Goal: Task Accomplishment & Management: Use online tool/utility

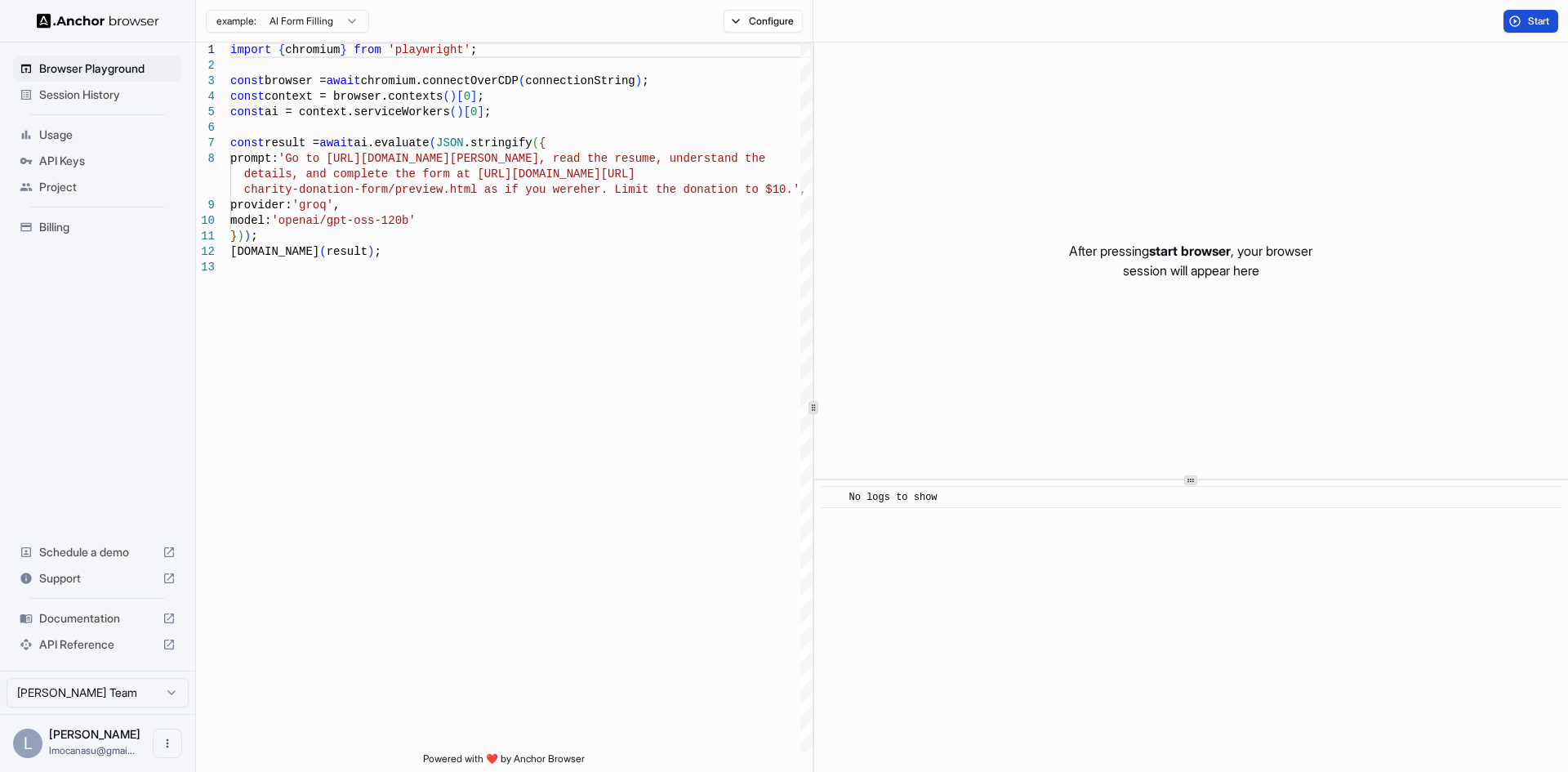
click at [1533, 20] on span "Start" at bounding box center [1539, 21] width 23 height 13
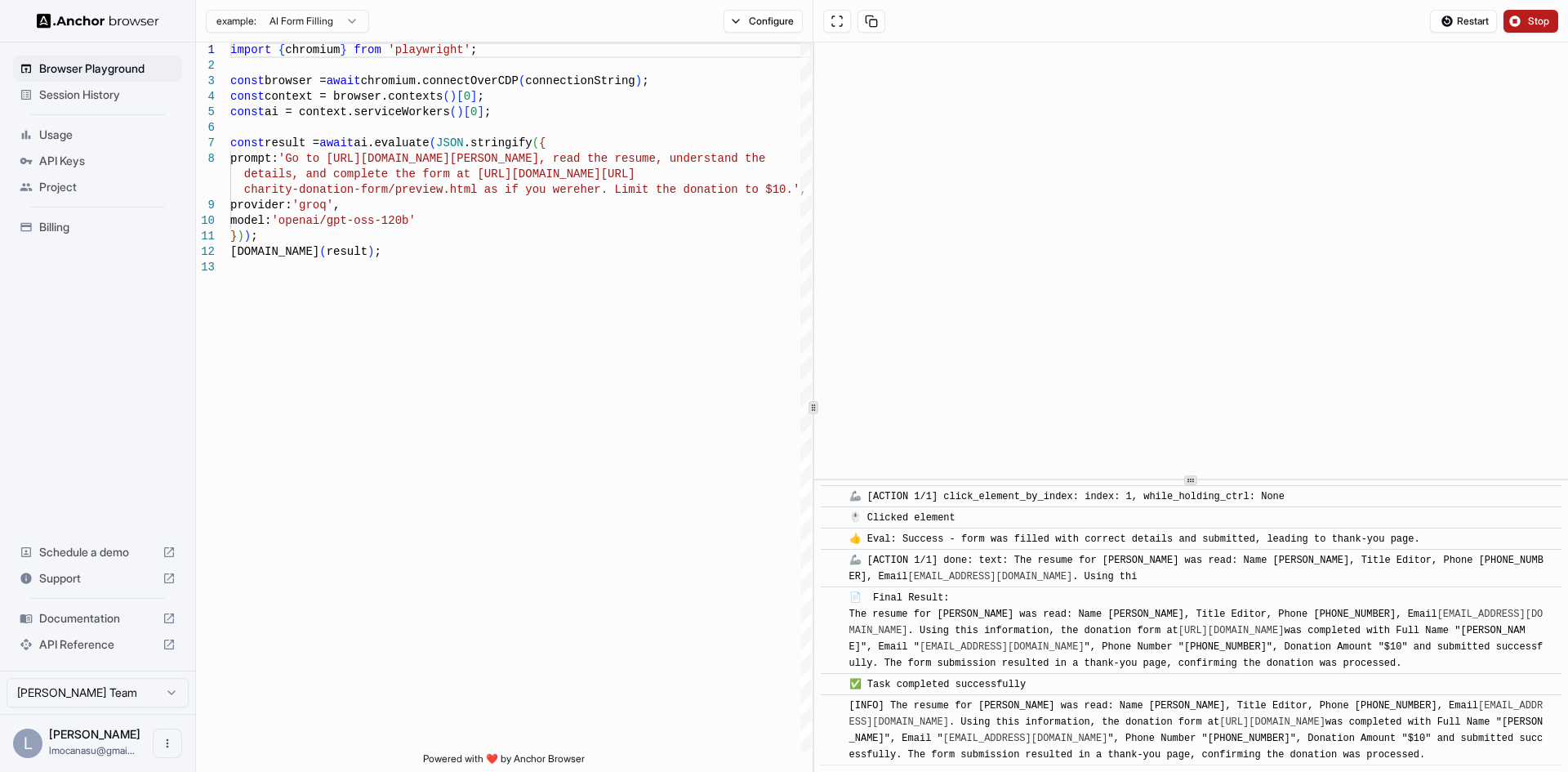
scroll to position [1423, 0]
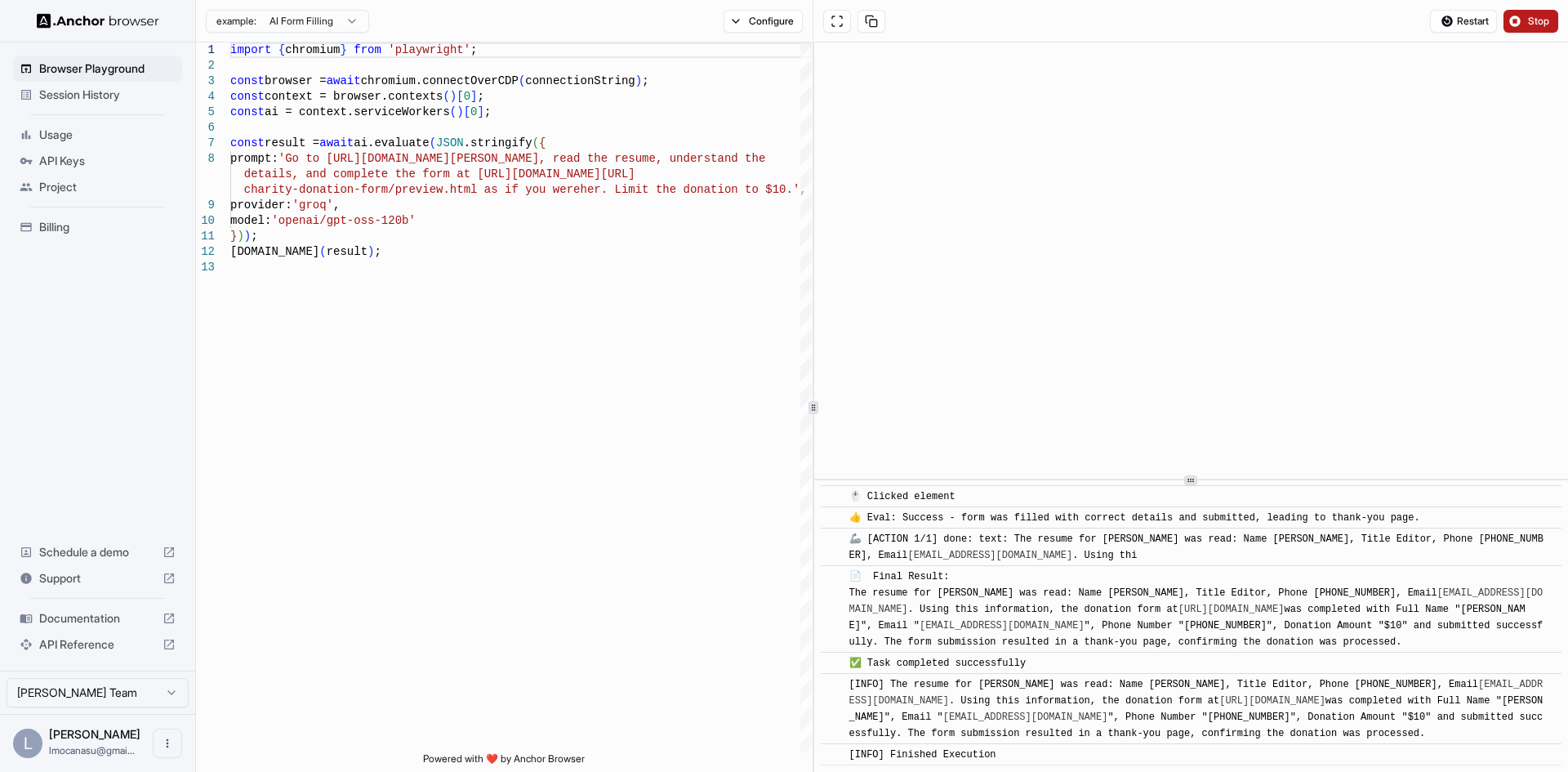
click at [348, 24] on html "Browser Playground Session History Usage API Keys Project Billing Schedule a de…" at bounding box center [784, 386] width 1568 height 772
click at [349, 24] on html "Browser Playground Session History Usage API Keys Project Billing Schedule a de…" at bounding box center [784, 386] width 1568 height 772
click at [349, 24] on html "Browser Playground Session History Usage API Keys Project Billing Schedule a de…" at bounding box center [784, 386] width 1568 height 772
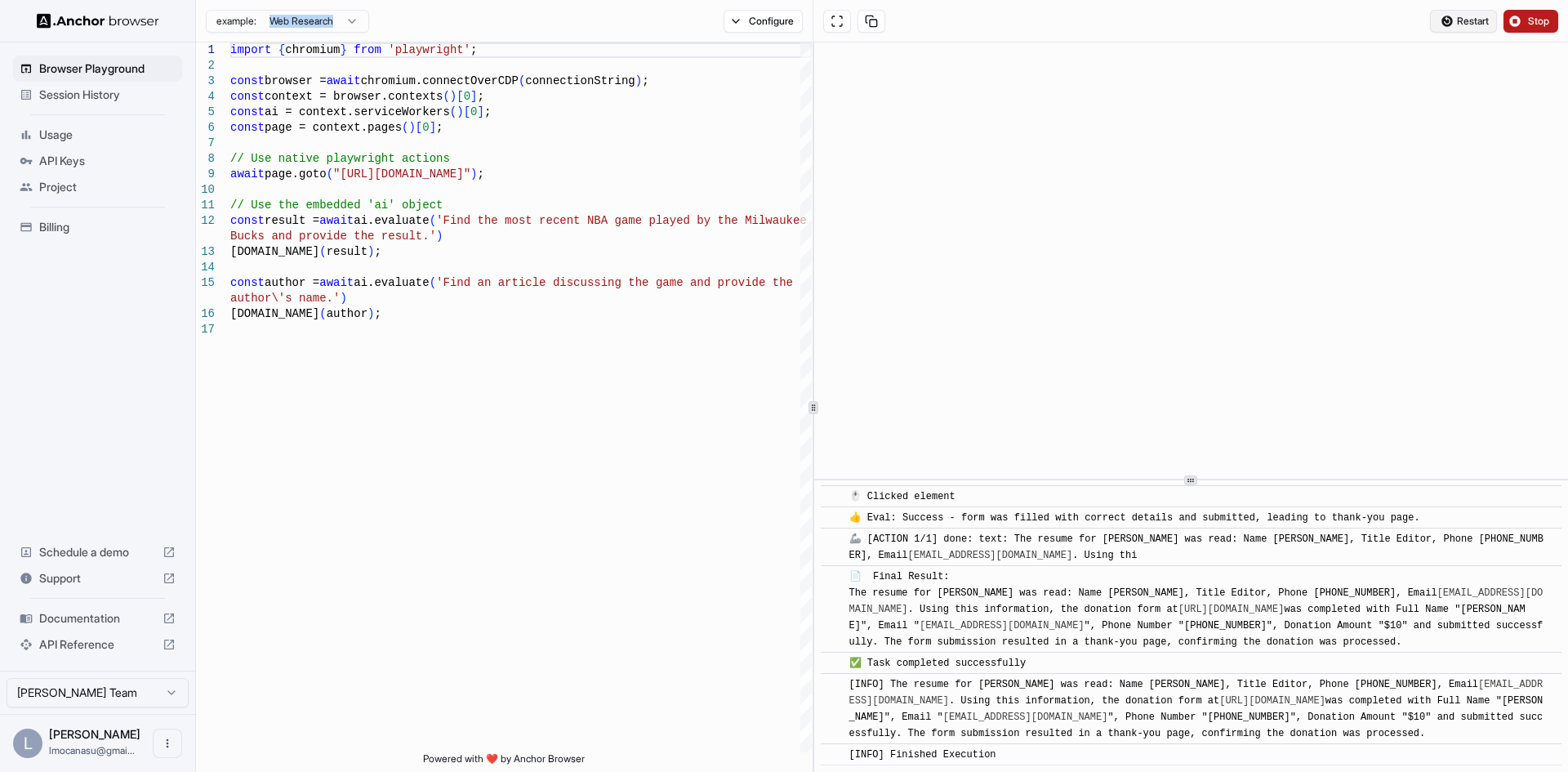
click at [1467, 18] on span "Restart" at bounding box center [1472, 21] width 32 height 13
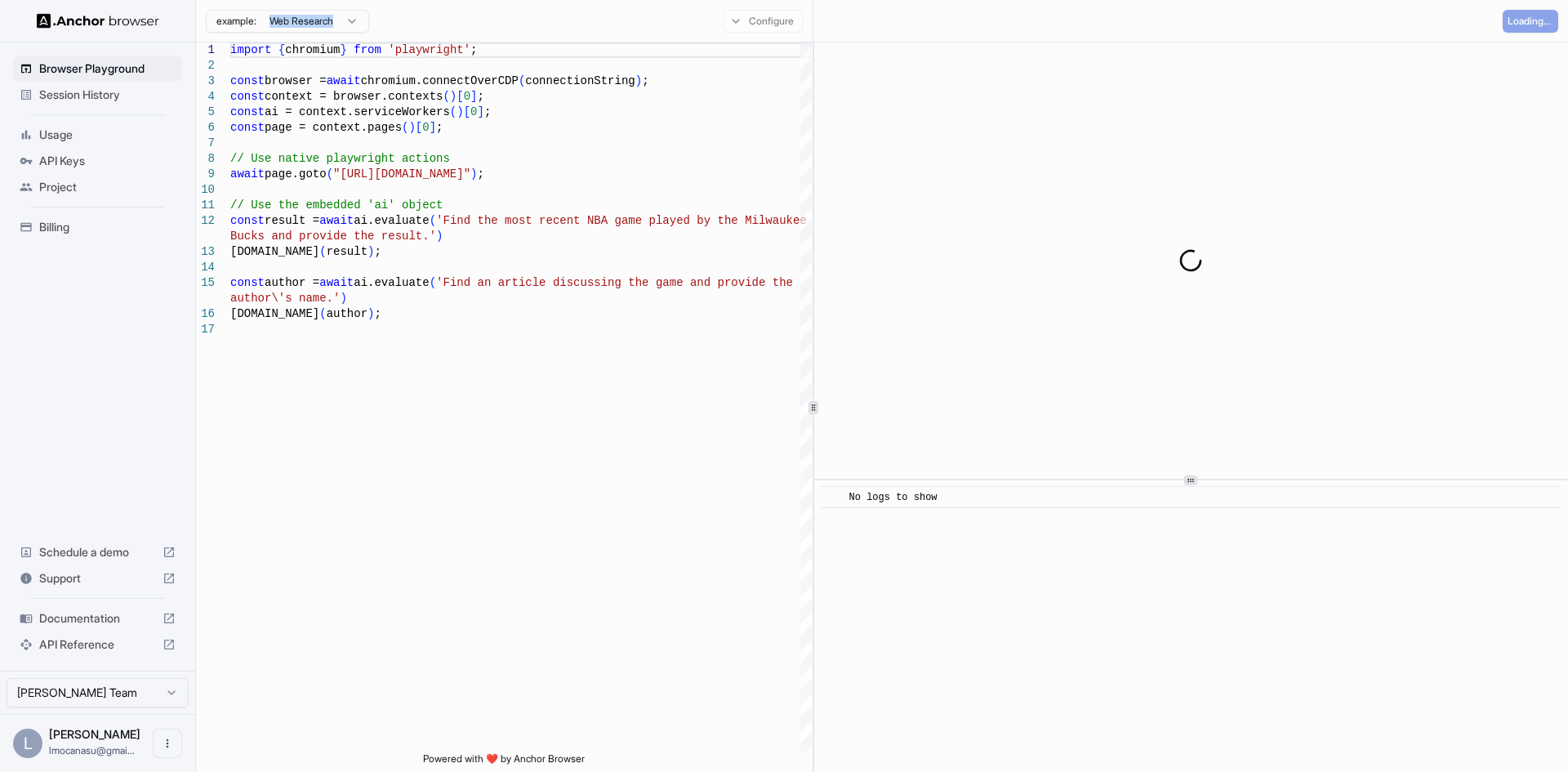
scroll to position [0, 0]
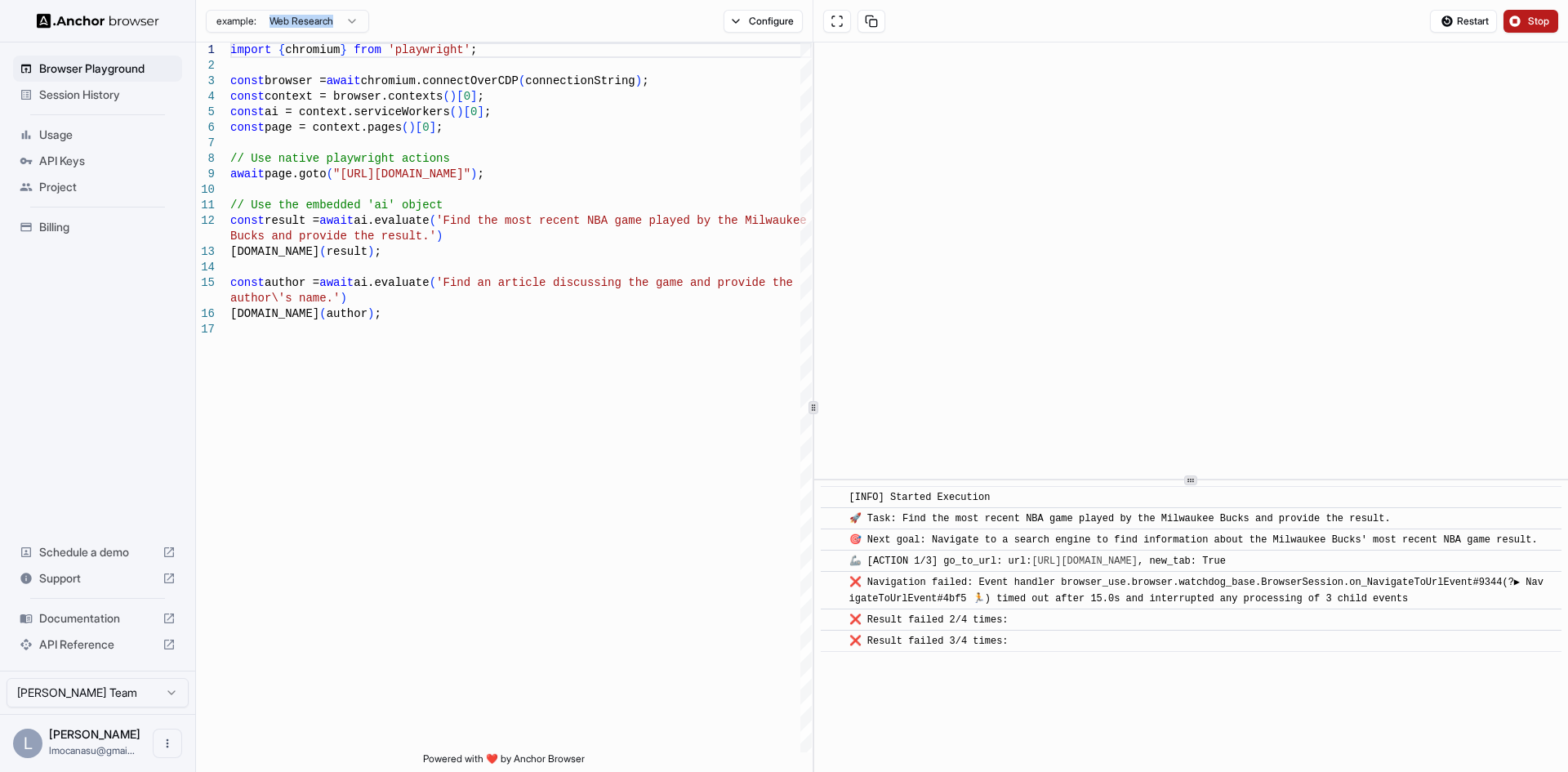
click at [1520, 26] on button "Stop" at bounding box center [1531, 21] width 55 height 23
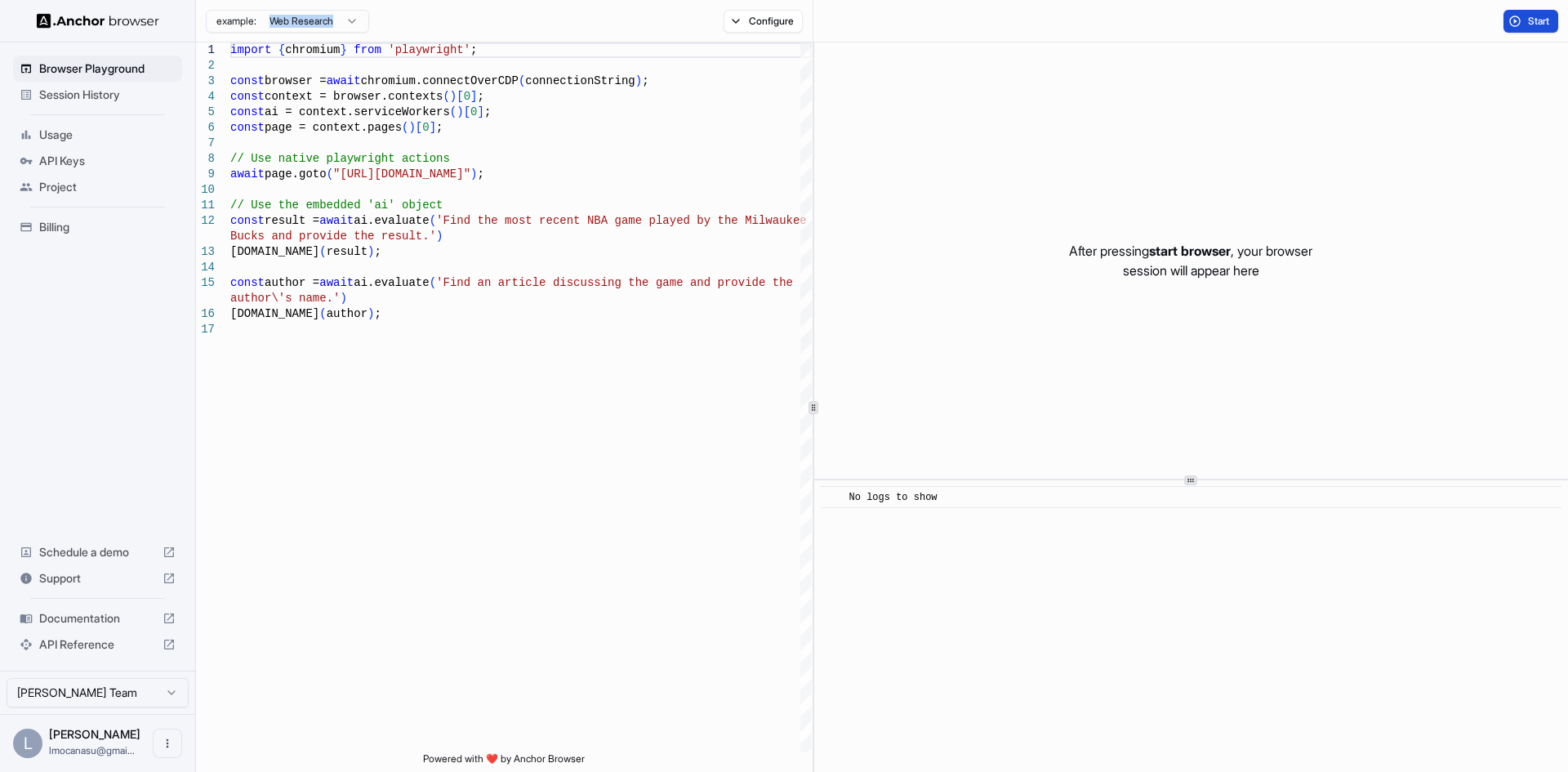
click at [1513, 17] on button "Start" at bounding box center [1531, 21] width 55 height 23
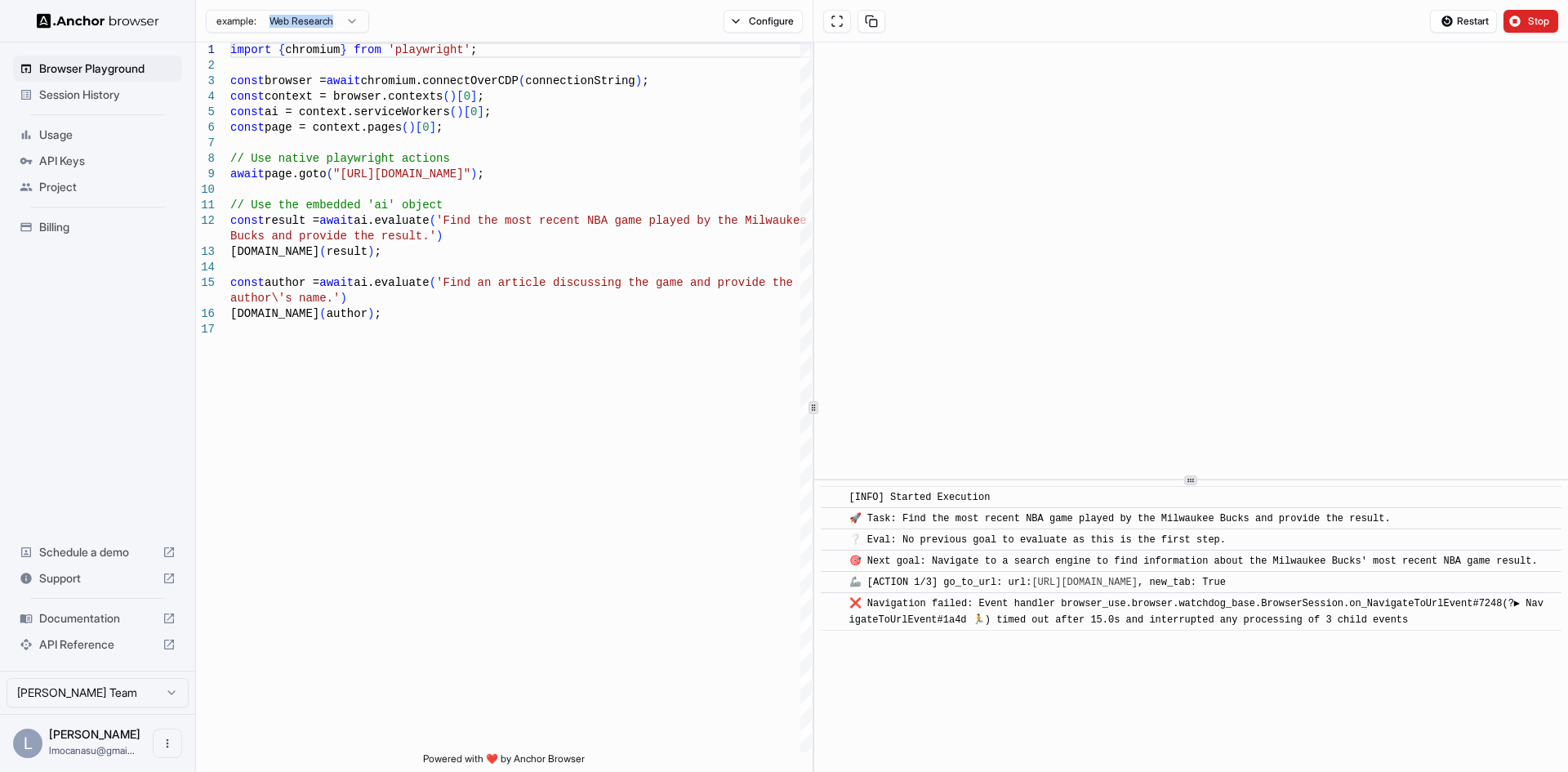
click at [354, 20] on html "Browser Playground Session History Usage API Keys Project Billing Schedule a de…" at bounding box center [784, 386] width 1568 height 772
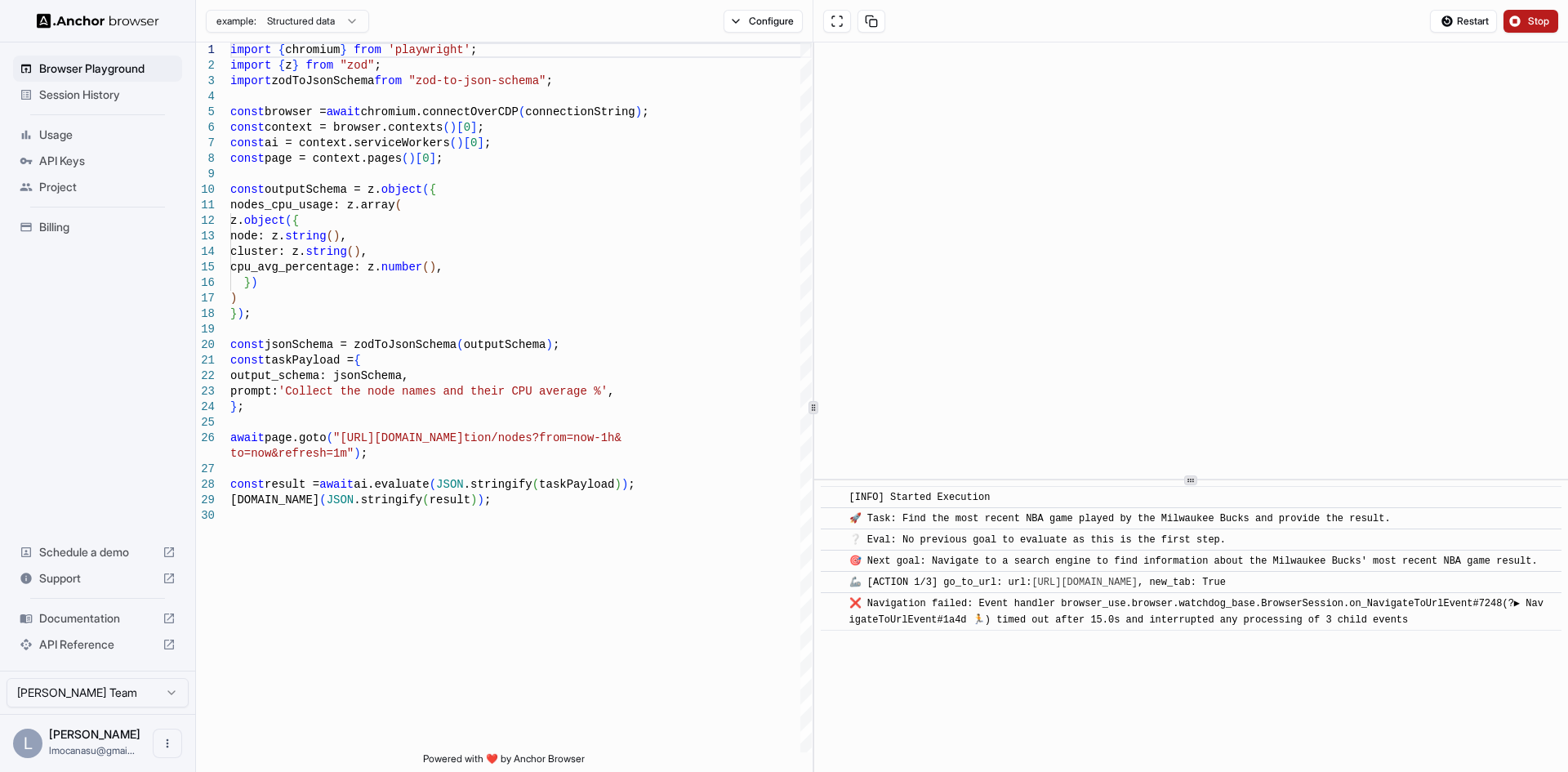
click at [1530, 12] on button "Stop" at bounding box center [1531, 21] width 55 height 23
click at [1530, 12] on div "Restart Stop" at bounding box center [1494, 21] width 128 height 23
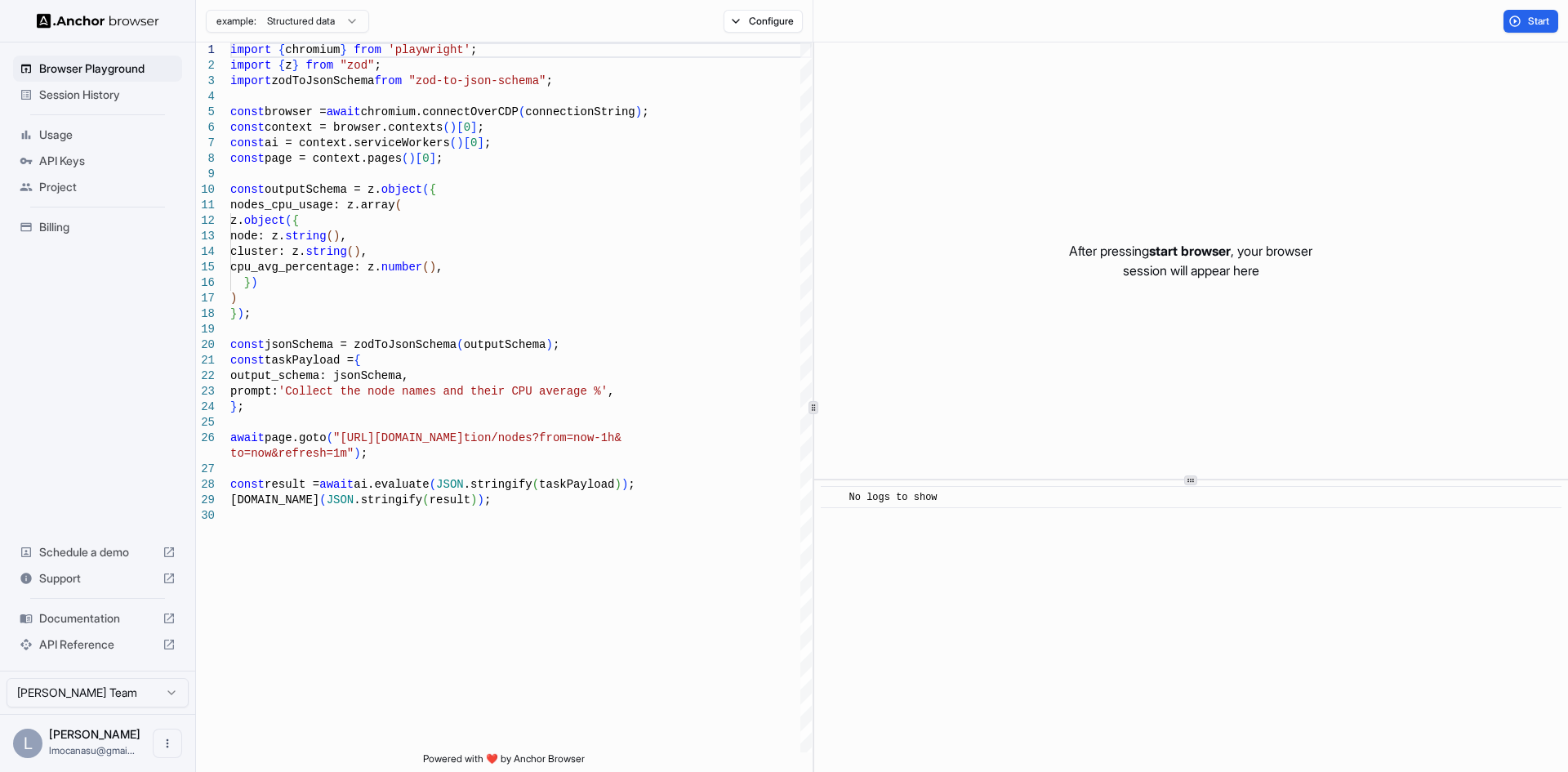
click at [1518, 25] on button "Start" at bounding box center [1531, 21] width 55 height 23
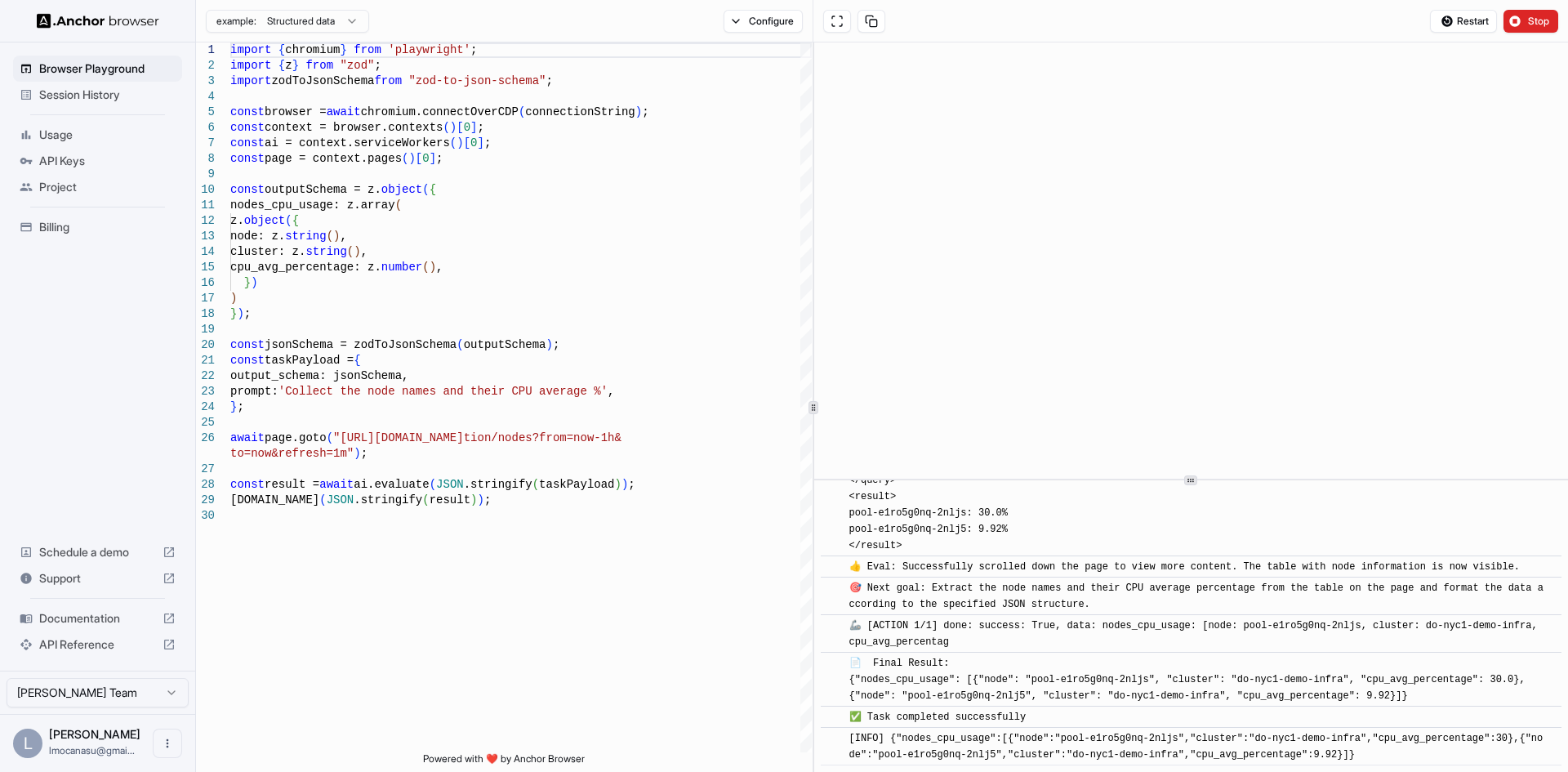
scroll to position [960, 0]
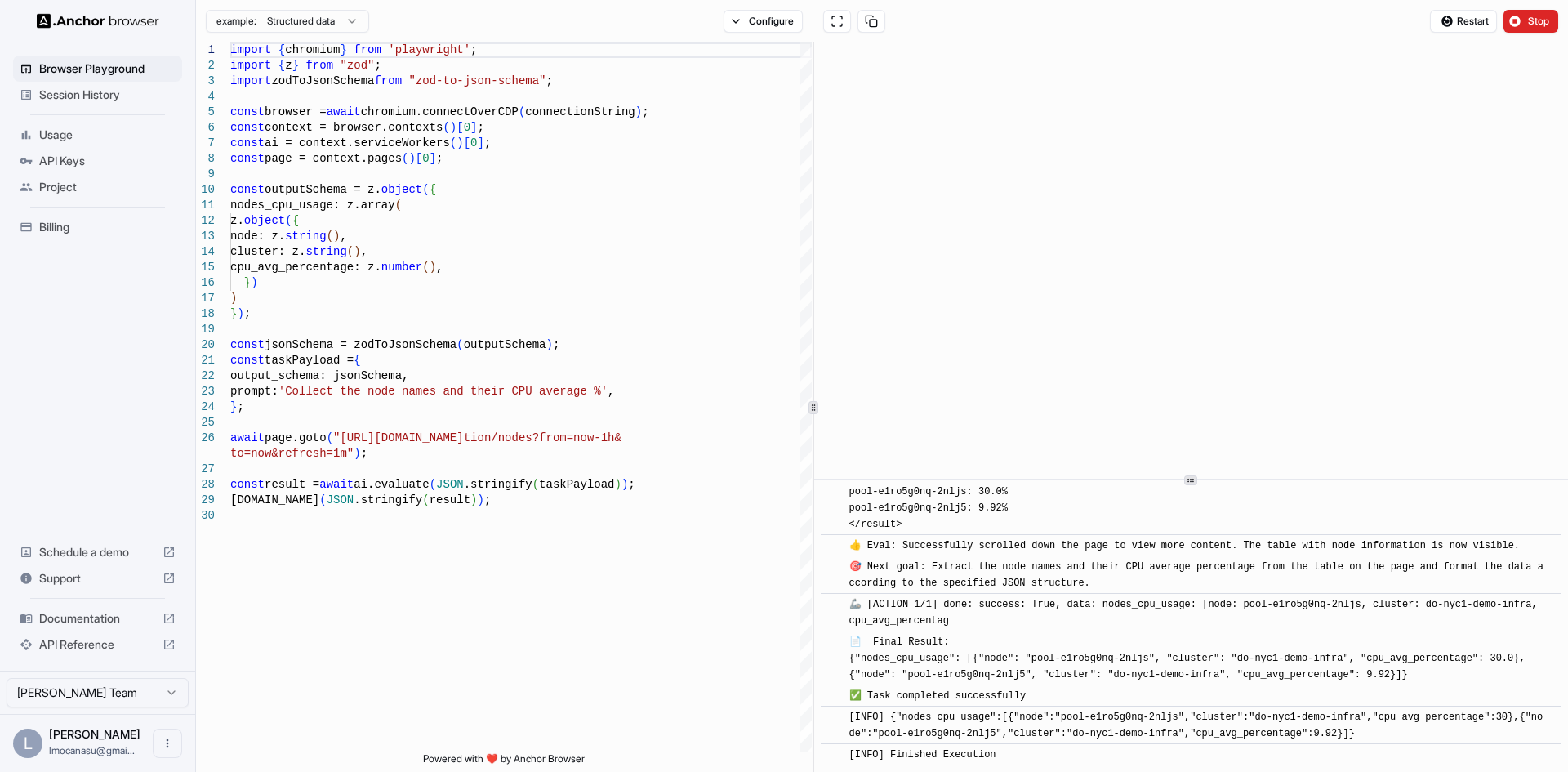
click at [341, 22] on html "Browser Playground Session History Usage API Keys Project Billing Schedule a de…" at bounding box center [784, 386] width 1568 height 772
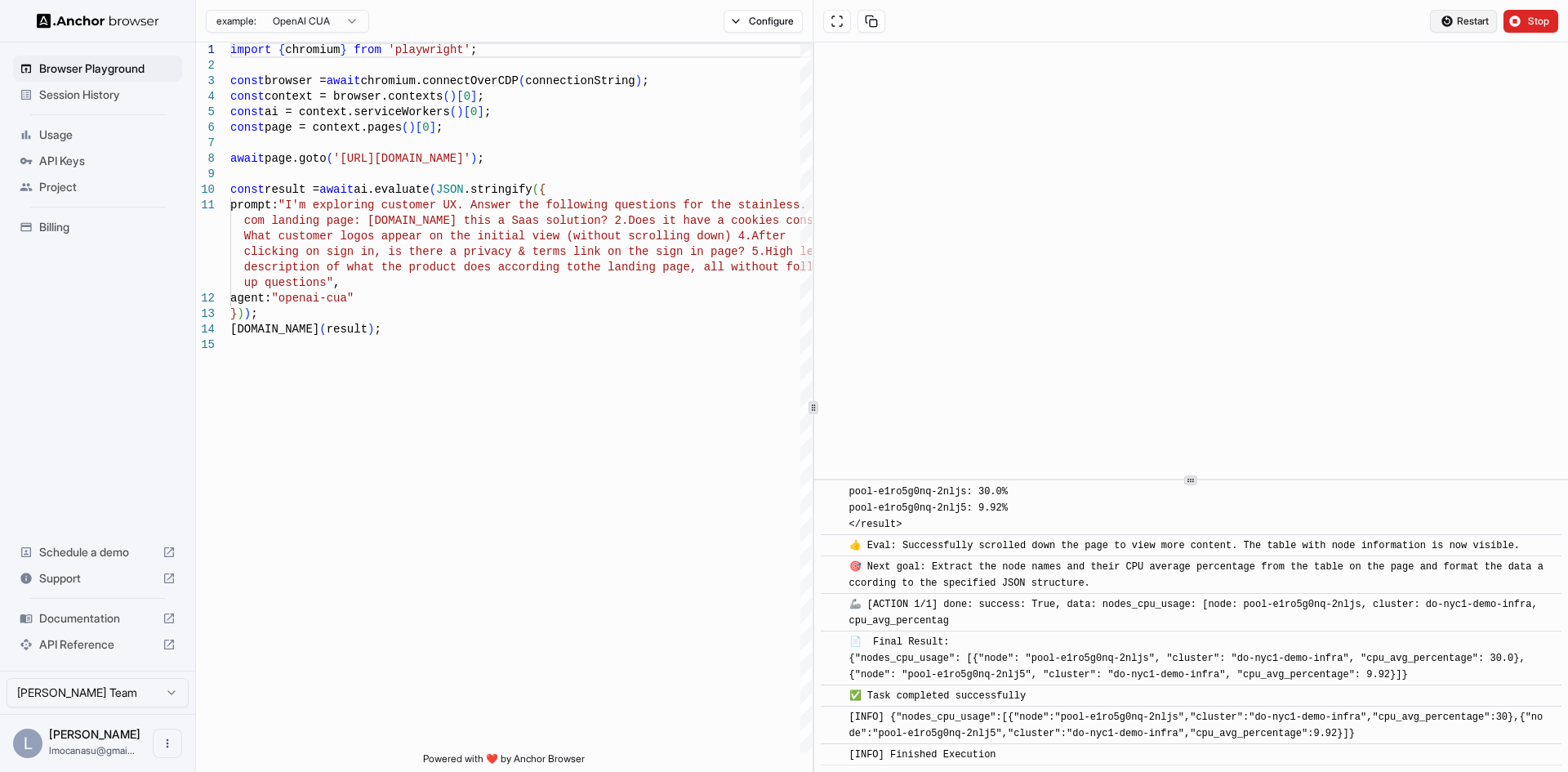
click at [1470, 15] on span "Restart" at bounding box center [1472, 21] width 32 height 13
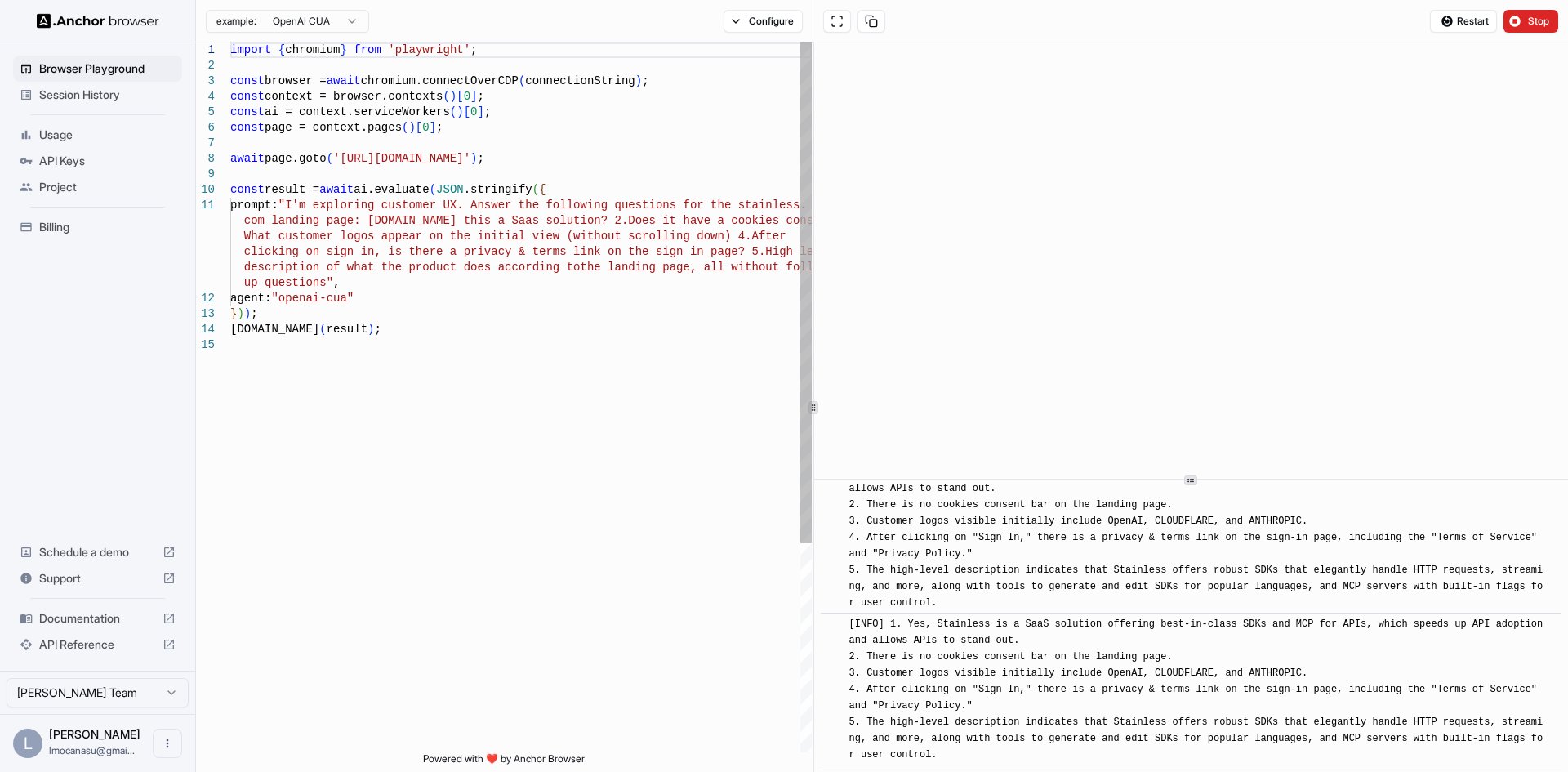
scroll to position [131, 0]
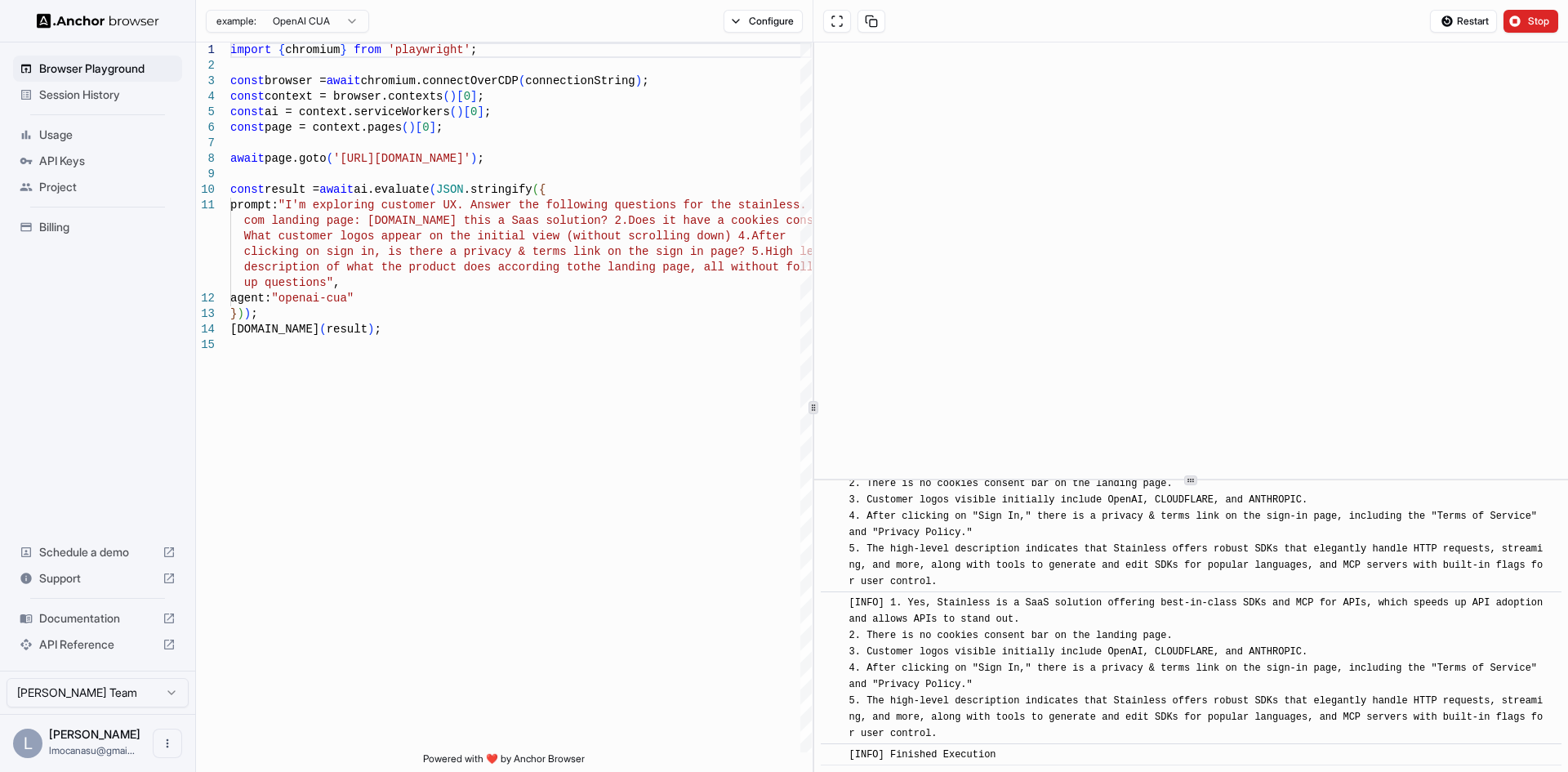
click at [347, 22] on html "Browser Playground Session History Usage API Keys Project Billing Schedule a de…" at bounding box center [784, 386] width 1568 height 772
type textarea "**********"
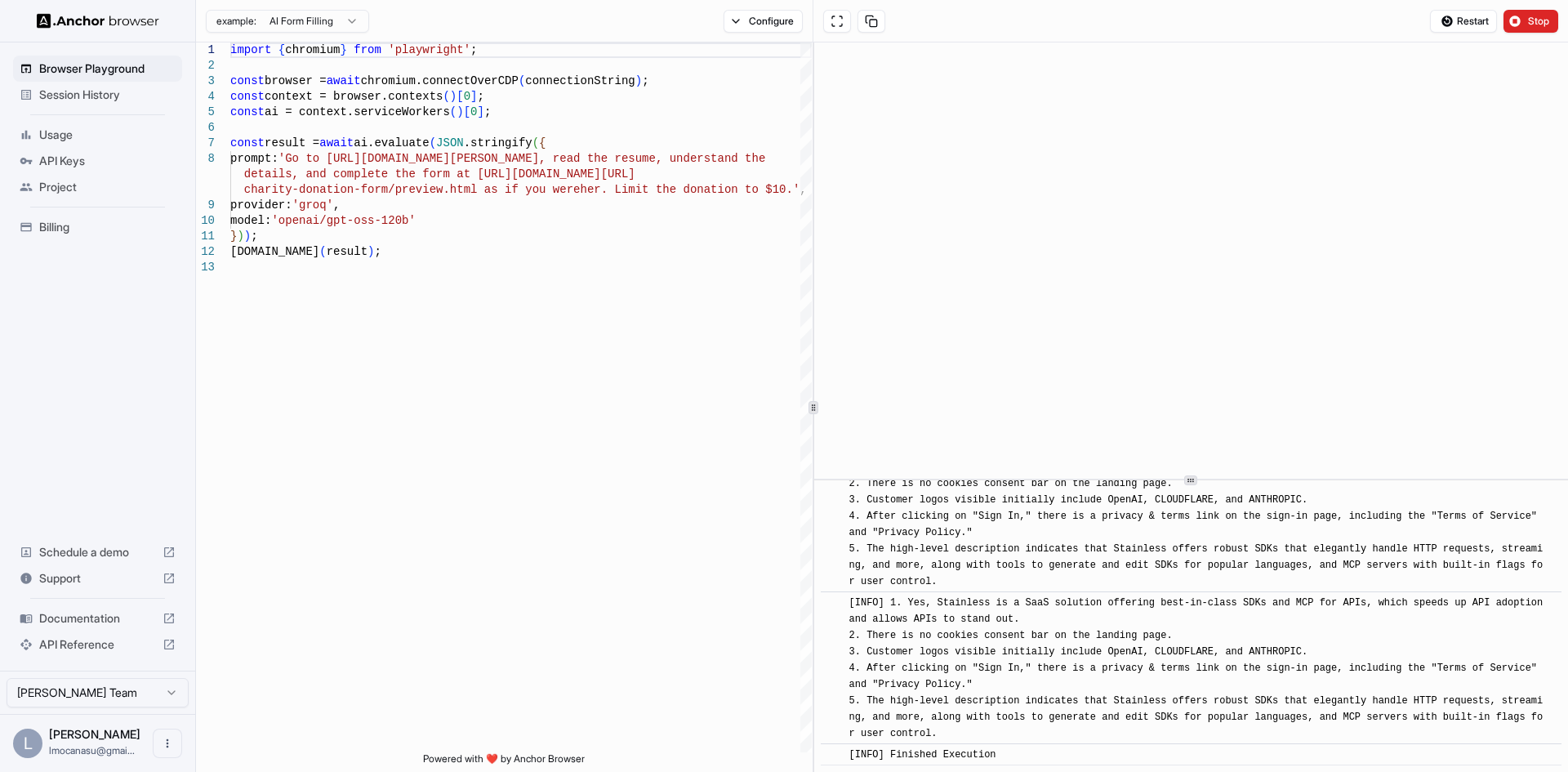
click at [54, 160] on span "API Keys" at bounding box center [107, 161] width 136 height 17
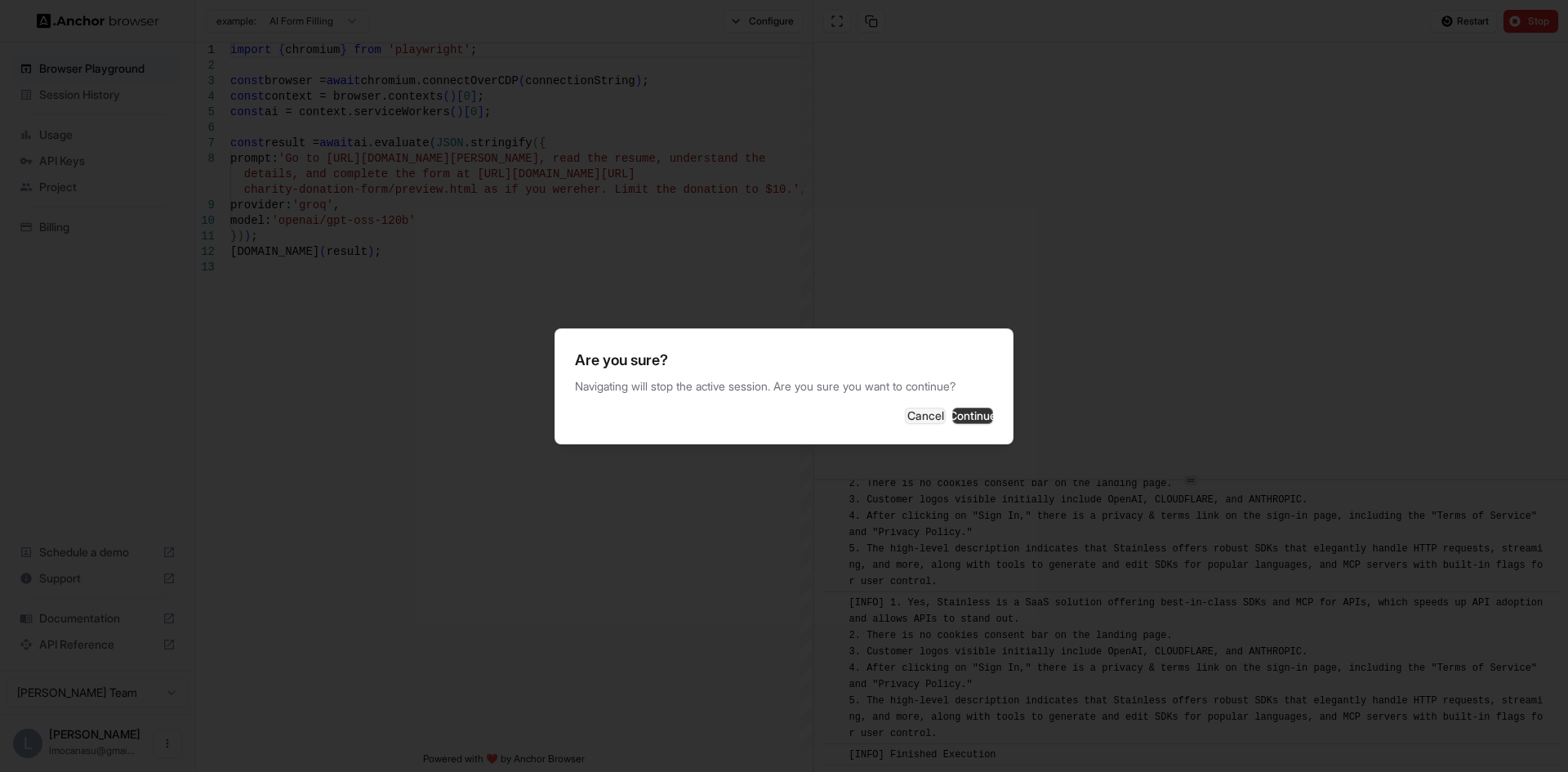
click at [963, 418] on button "Continue" at bounding box center [973, 415] width 41 height 17
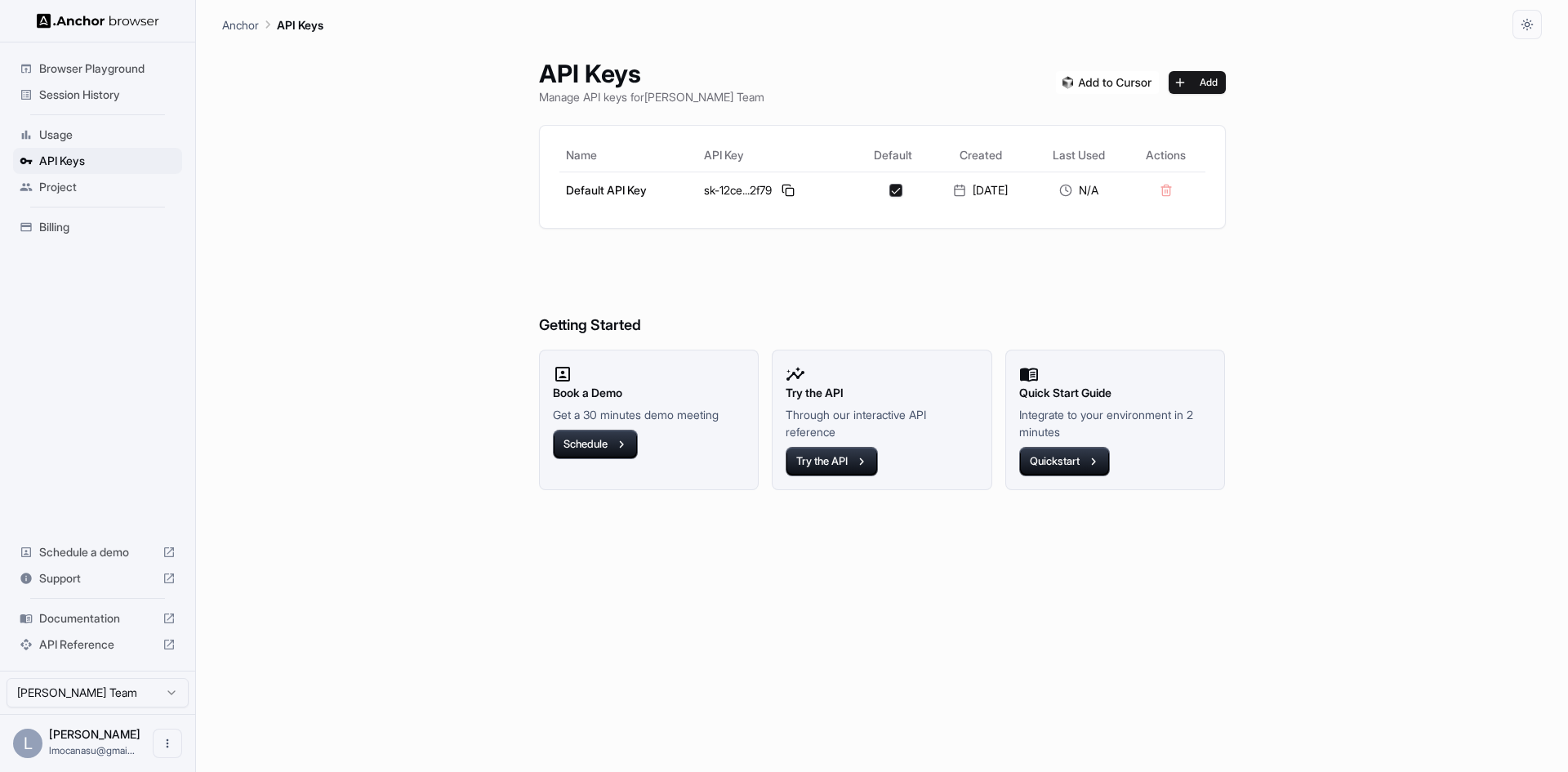
click at [64, 131] on span "Usage" at bounding box center [107, 134] width 136 height 17
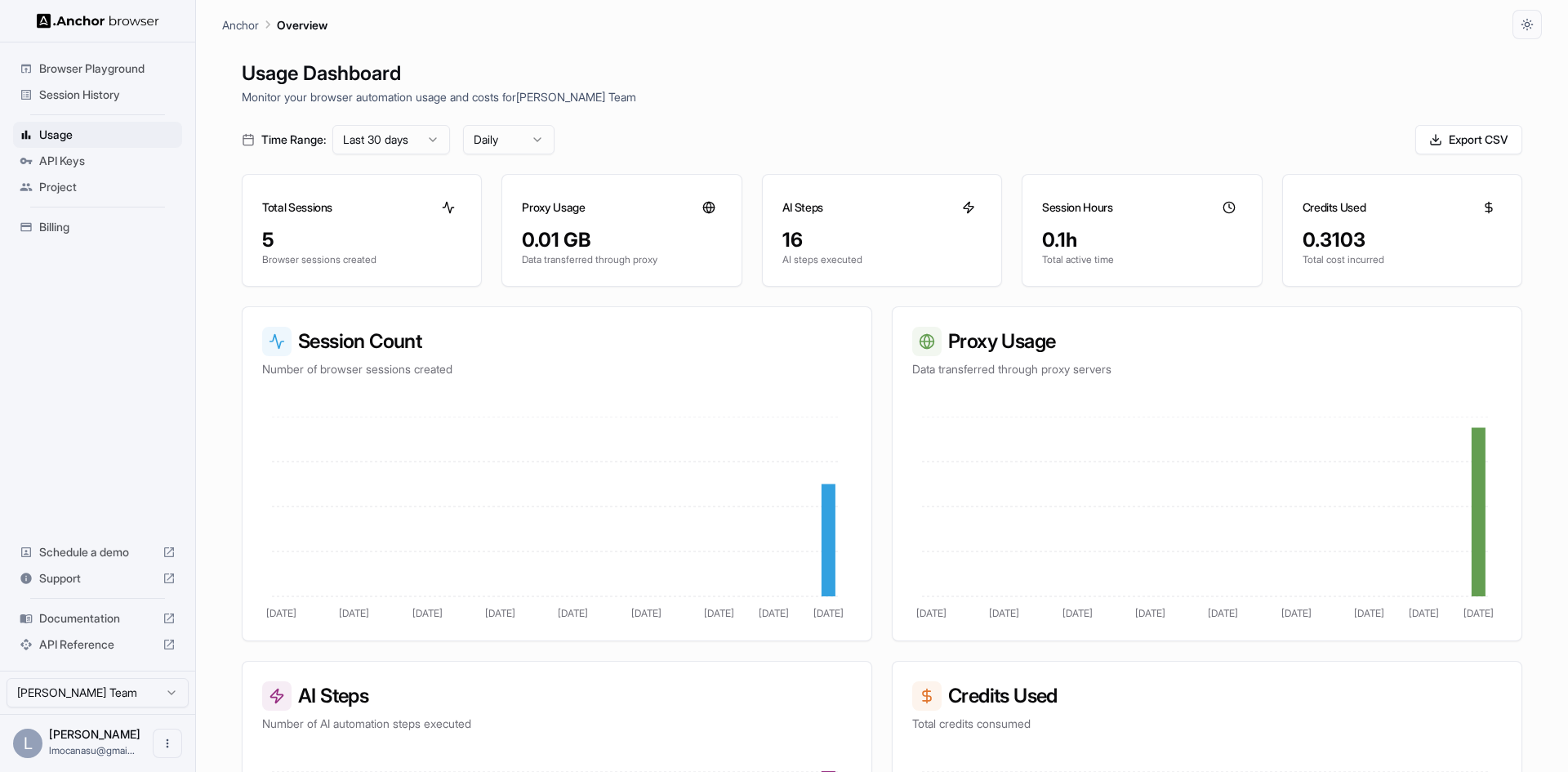
click at [55, 223] on span "Billing" at bounding box center [107, 226] width 136 height 17
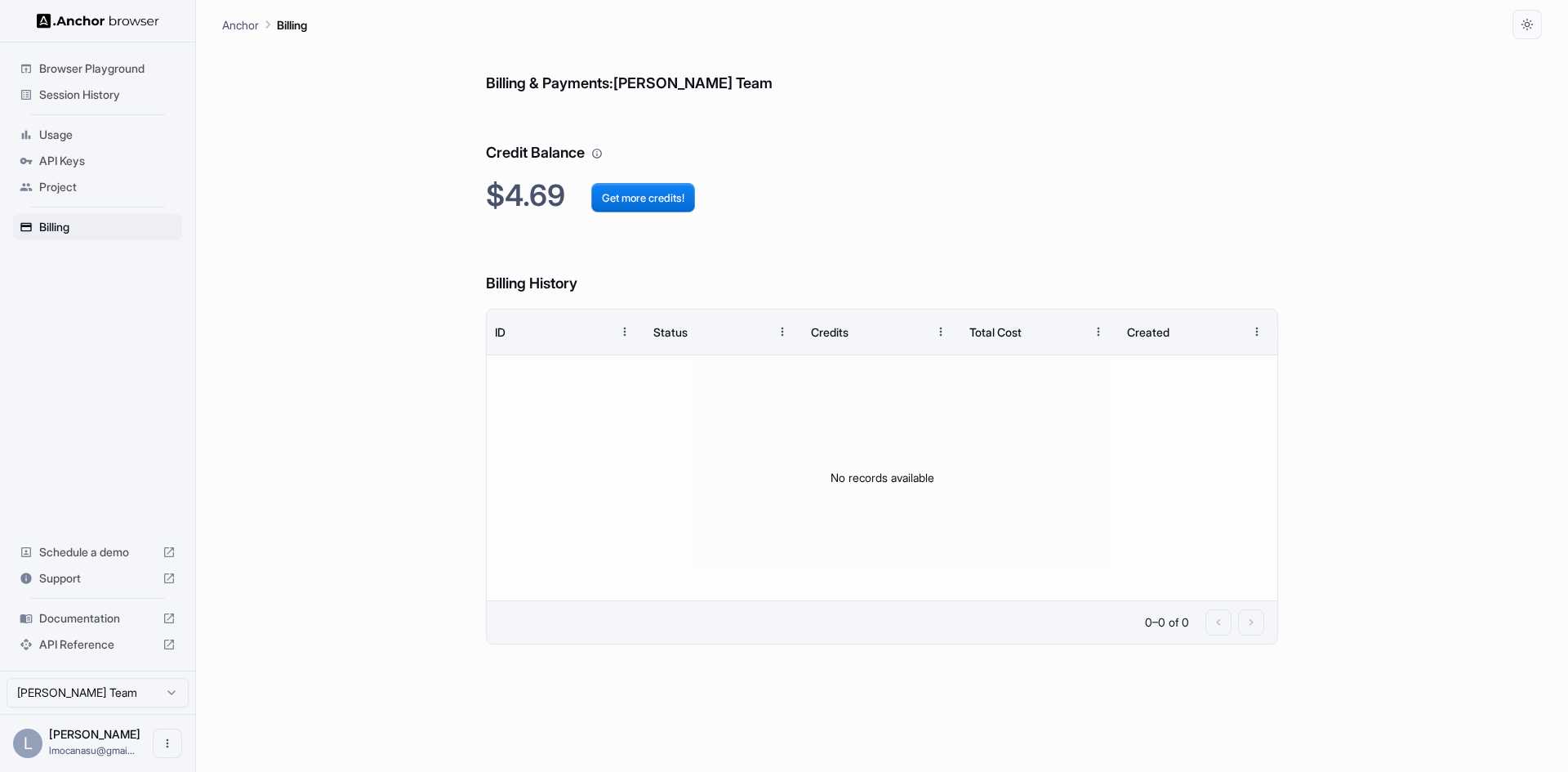
click at [67, 614] on span "Documentation" at bounding box center [97, 618] width 117 height 17
click at [69, 158] on span "API Keys" at bounding box center [107, 161] width 136 height 17
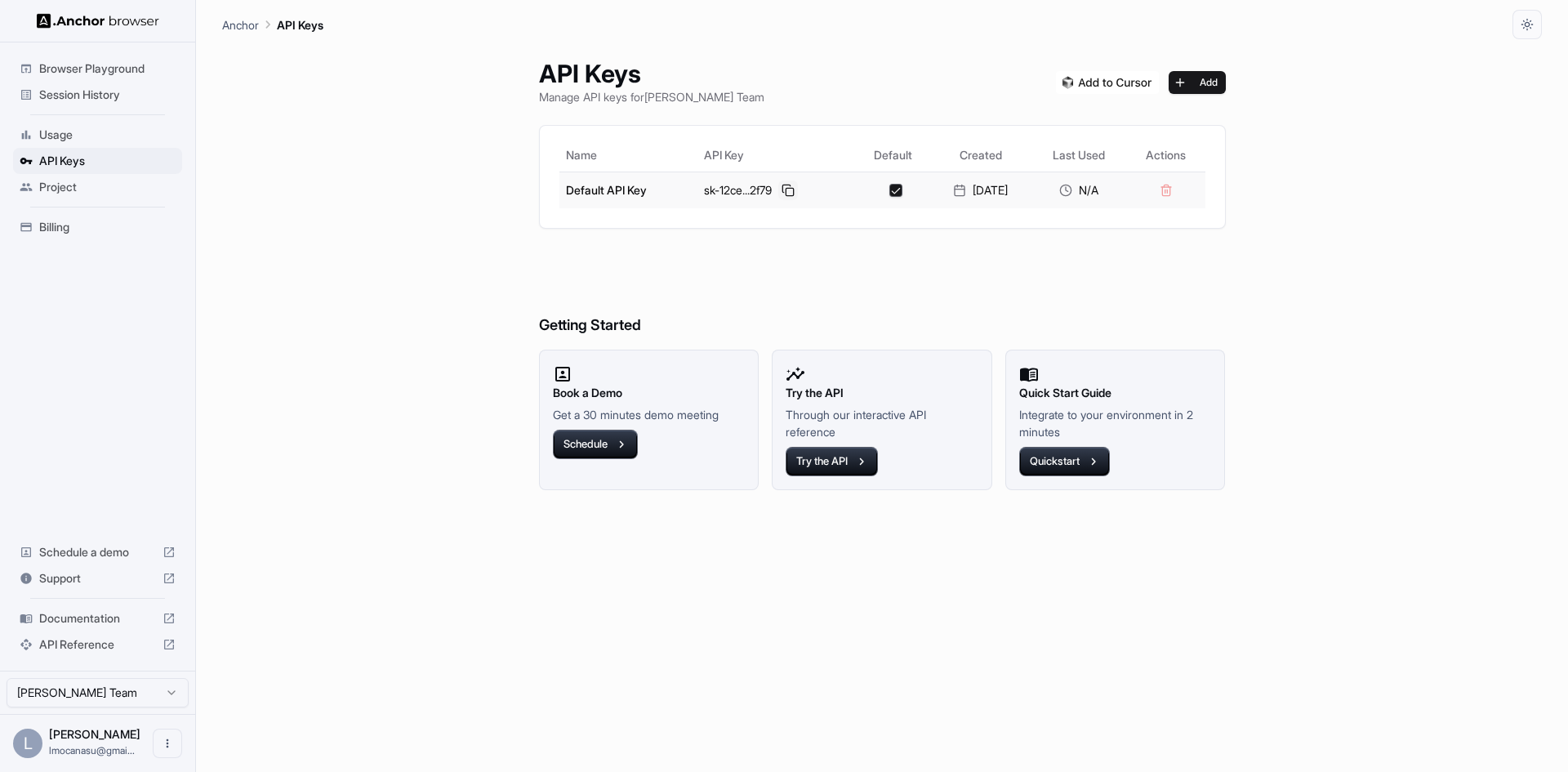
click at [785, 193] on button at bounding box center [787, 190] width 20 height 20
click at [783, 194] on button at bounding box center [787, 190] width 20 height 20
click at [87, 89] on span "Session History" at bounding box center [107, 94] width 136 height 17
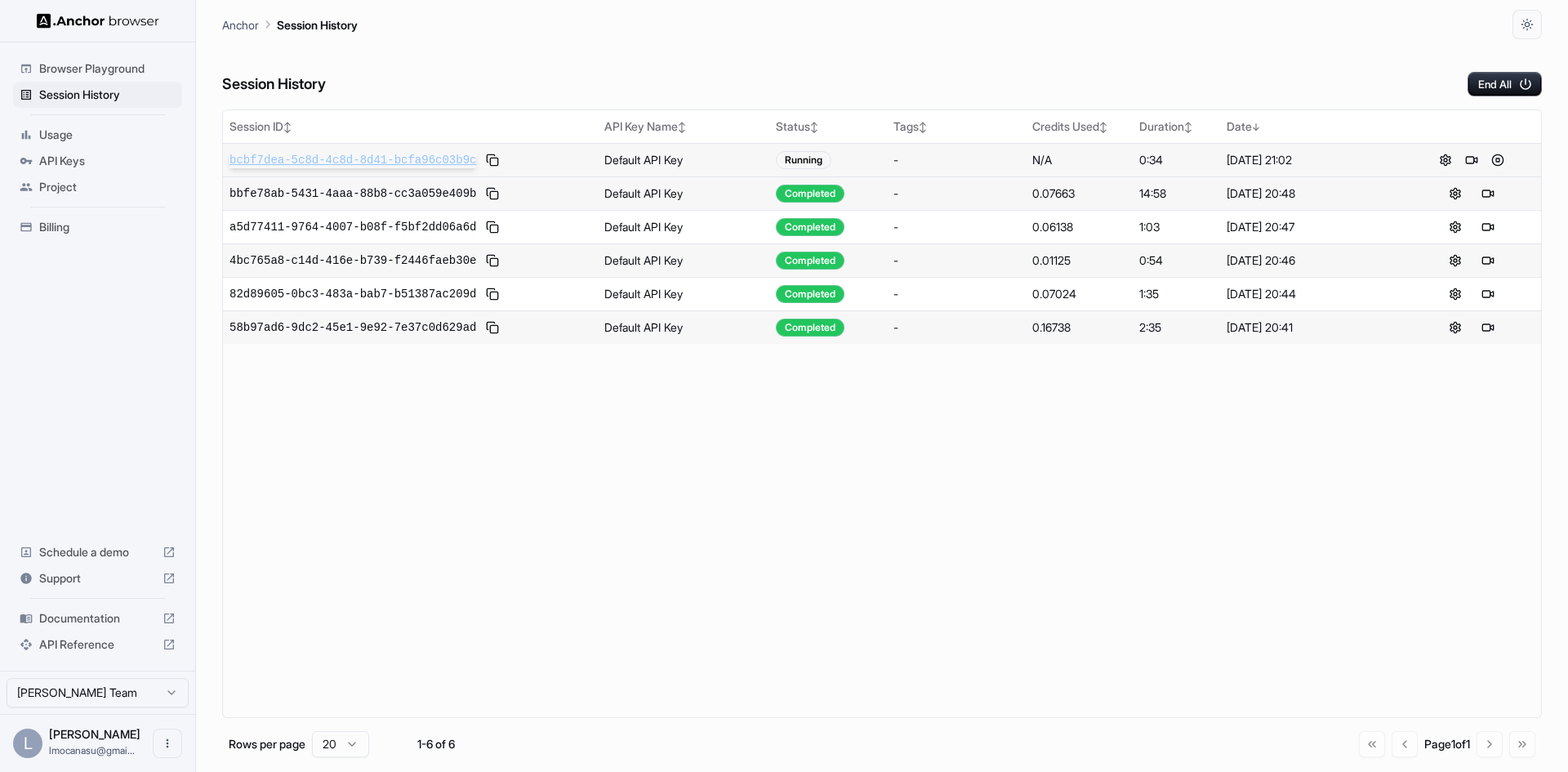
click at [328, 158] on span "bcbf7dea-5c8d-4c8d-8d41-bcfa96c03b9c" at bounding box center [353, 160] width 247 height 17
click at [58, 137] on span "Usage" at bounding box center [107, 134] width 136 height 17
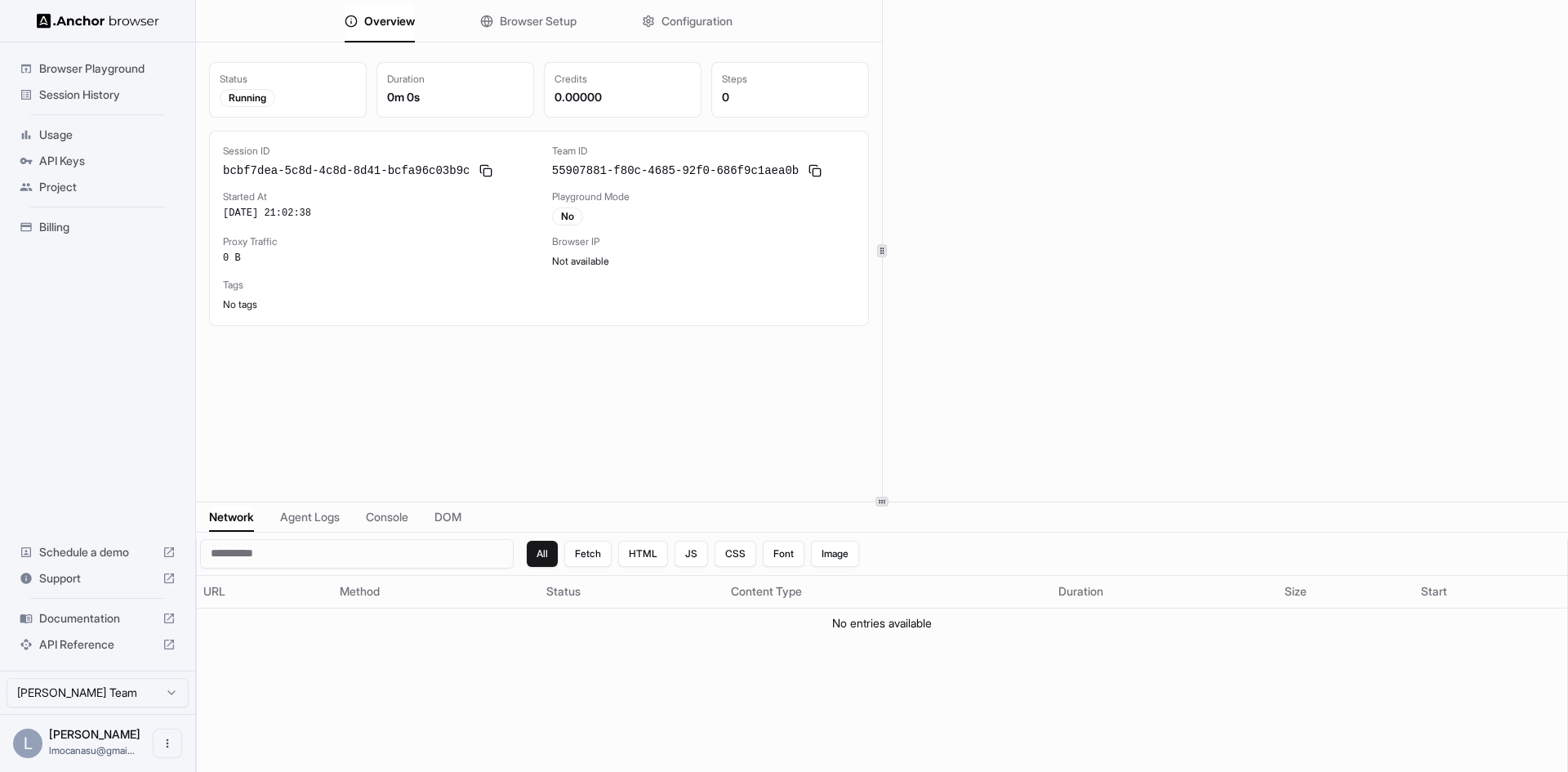
click at [922, 504] on div "Overview Browser Setup Configuration Status Running Duration 0m 0s Credits 0.00…" at bounding box center [881, 386] width 1372 height 772
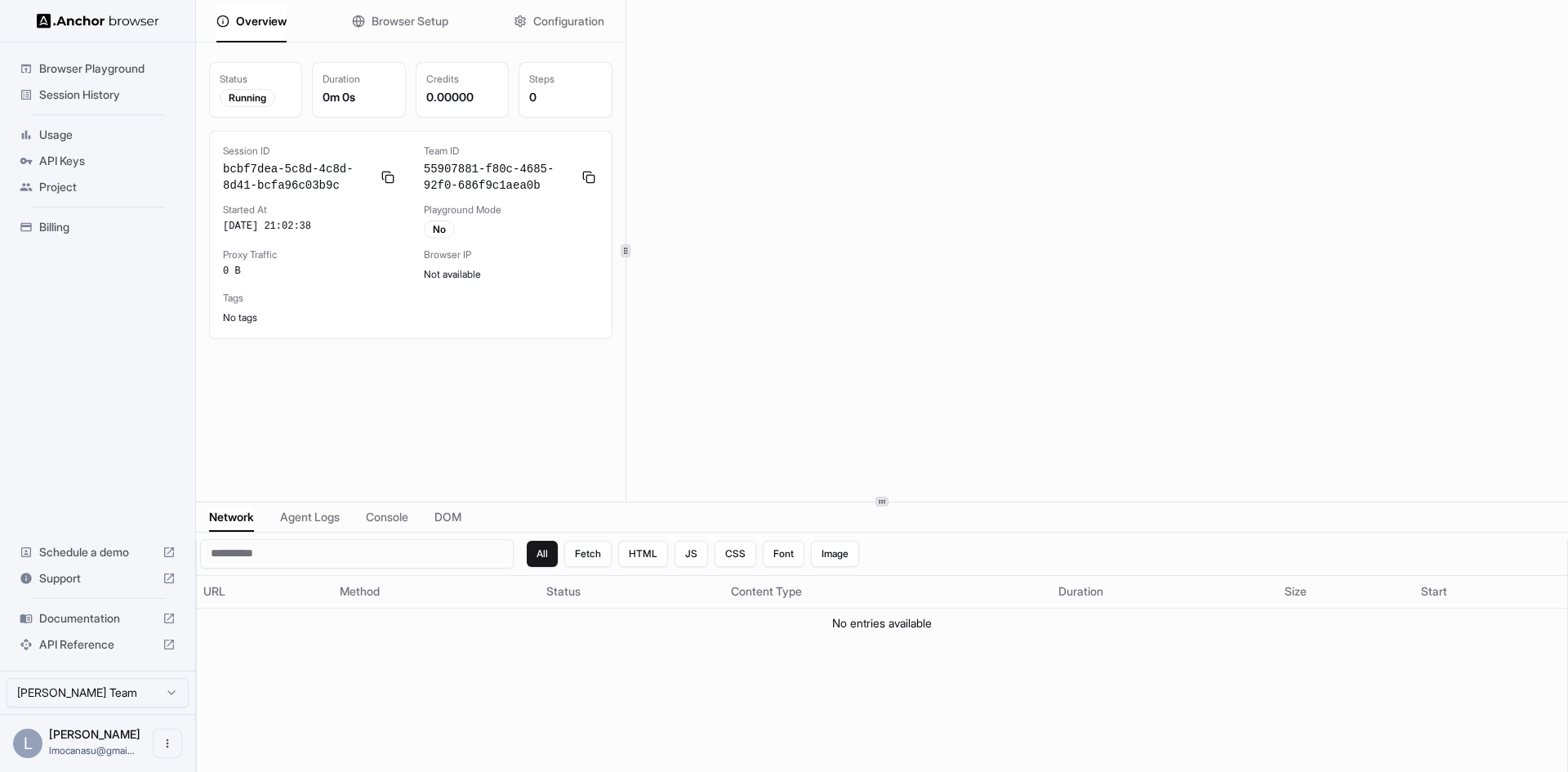
click at [626, 381] on div at bounding box center [626, 251] width 1 height 502
click at [76, 99] on span "Session History" at bounding box center [107, 94] width 136 height 17
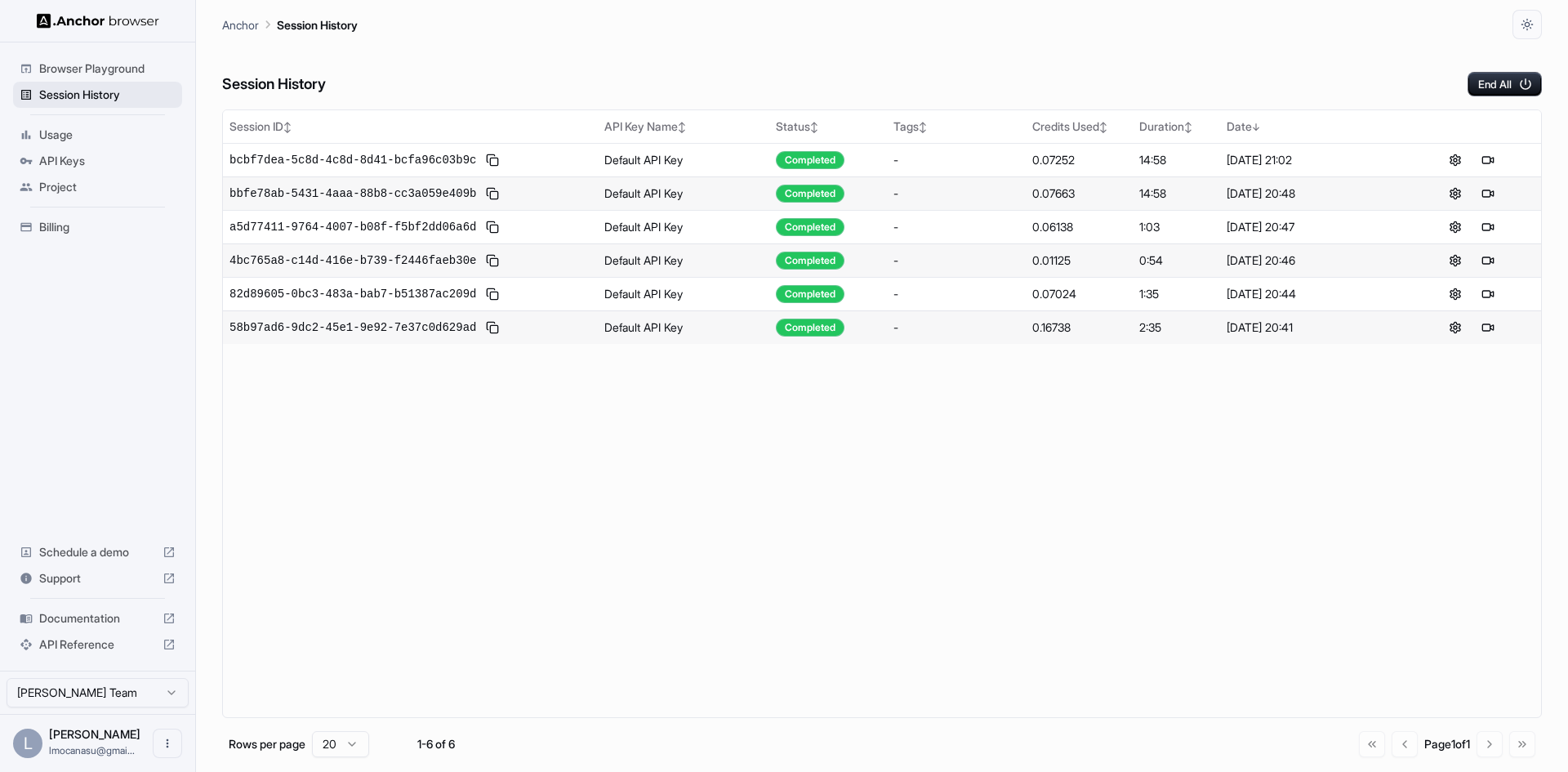
click at [83, 91] on span "Session History" at bounding box center [107, 94] width 136 height 17
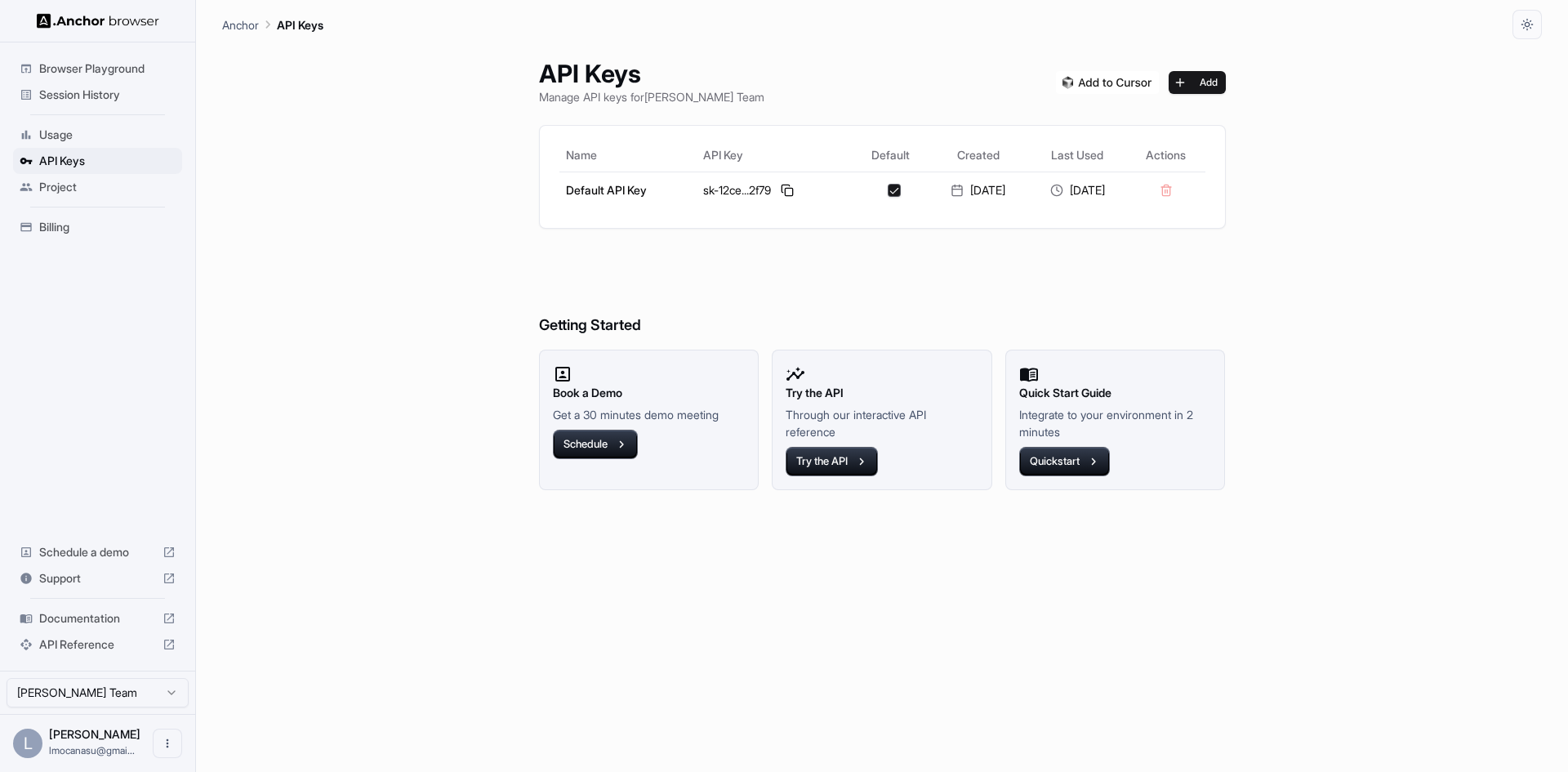
click at [57, 103] on div "Session History" at bounding box center [97, 94] width 169 height 26
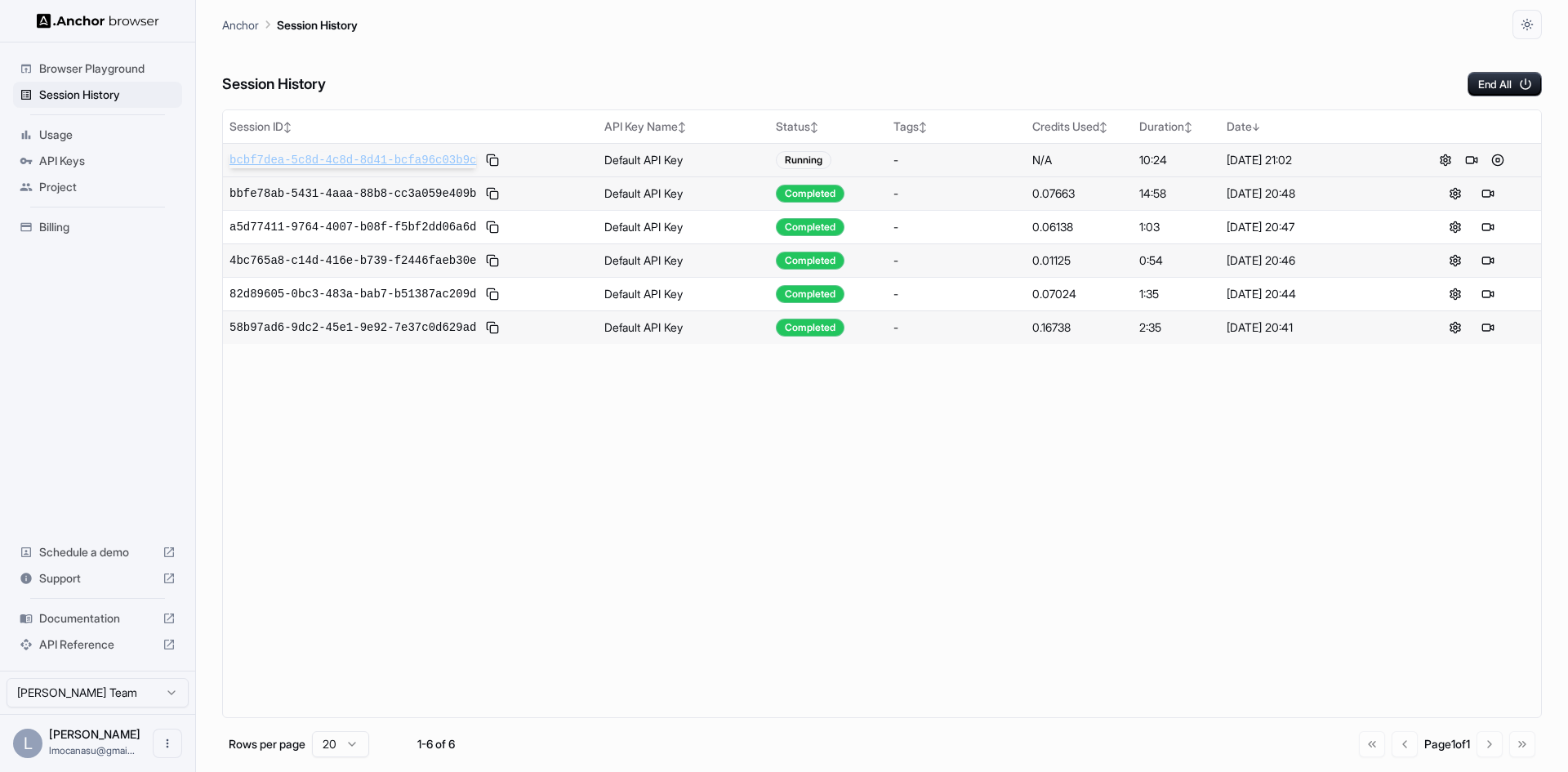
click at [430, 154] on span "bcbf7dea-5c8d-4c8d-8d41-bcfa96c03b9c" at bounding box center [353, 160] width 247 height 17
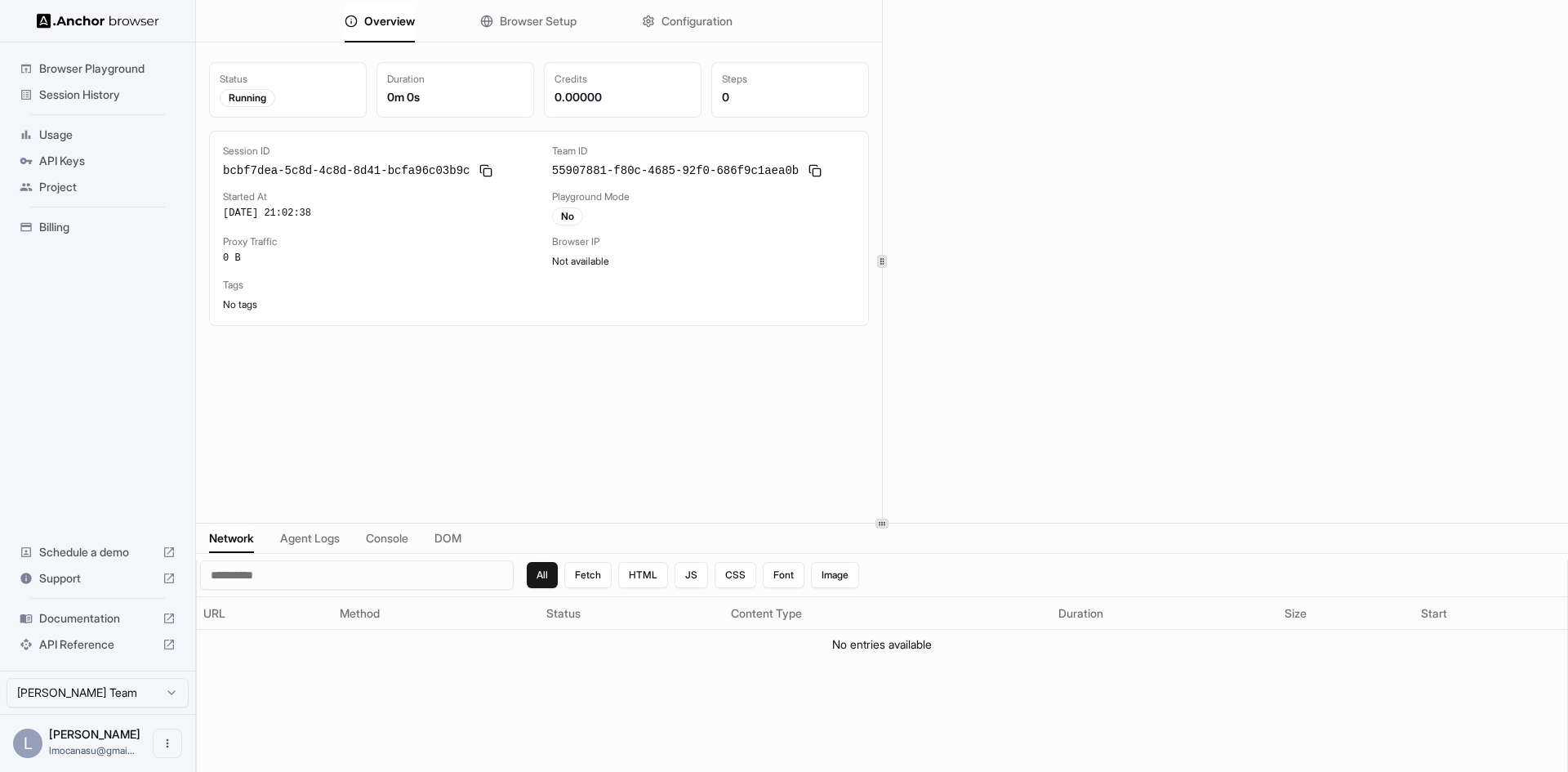
click at [886, 524] on div at bounding box center [881, 523] width 13 height 10
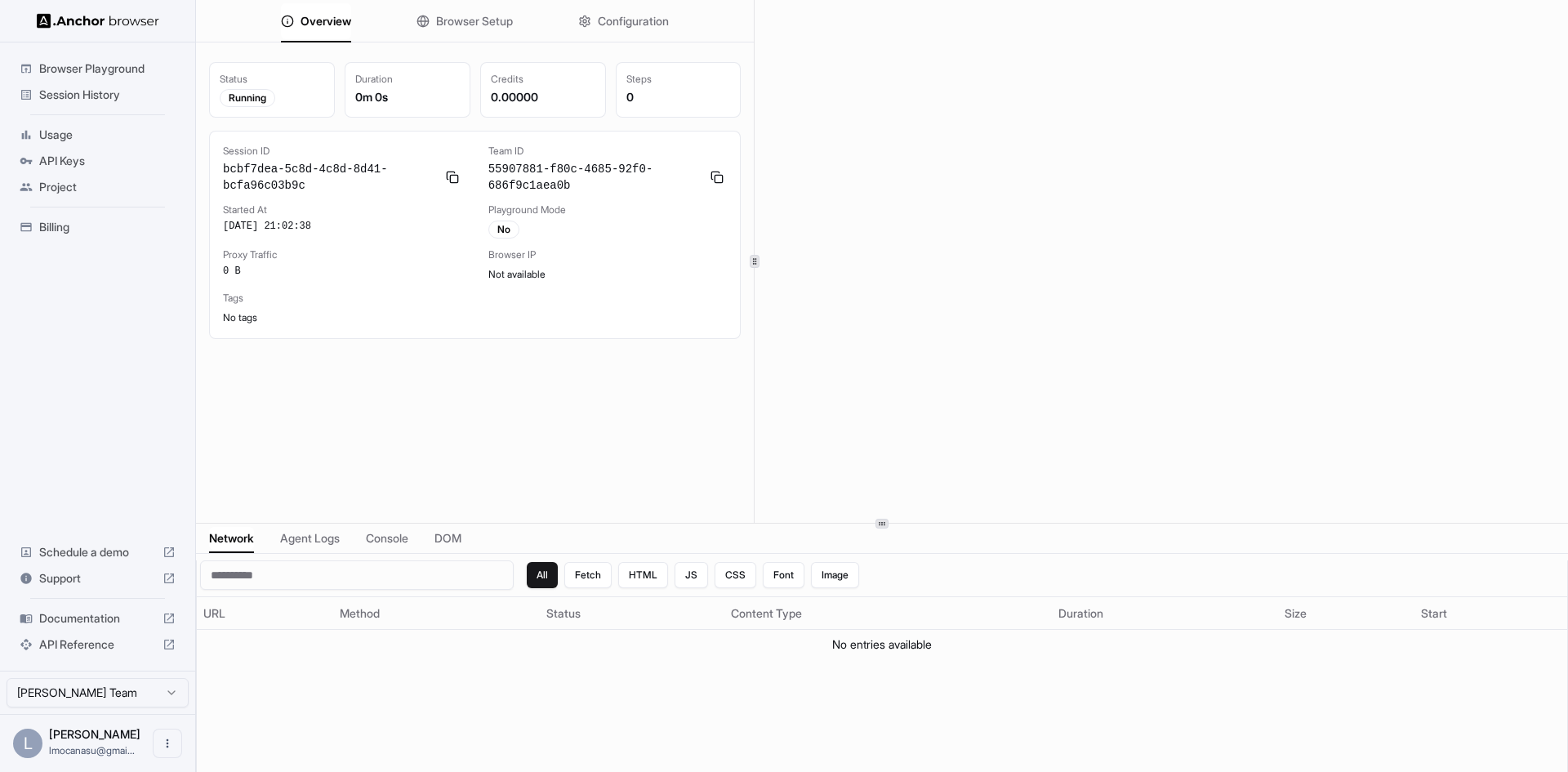
click at [748, 273] on div "Overview Browser Setup Configuration Status Running Duration 0m 0s Credits 0.00…" at bounding box center [881, 262] width 1372 height 523
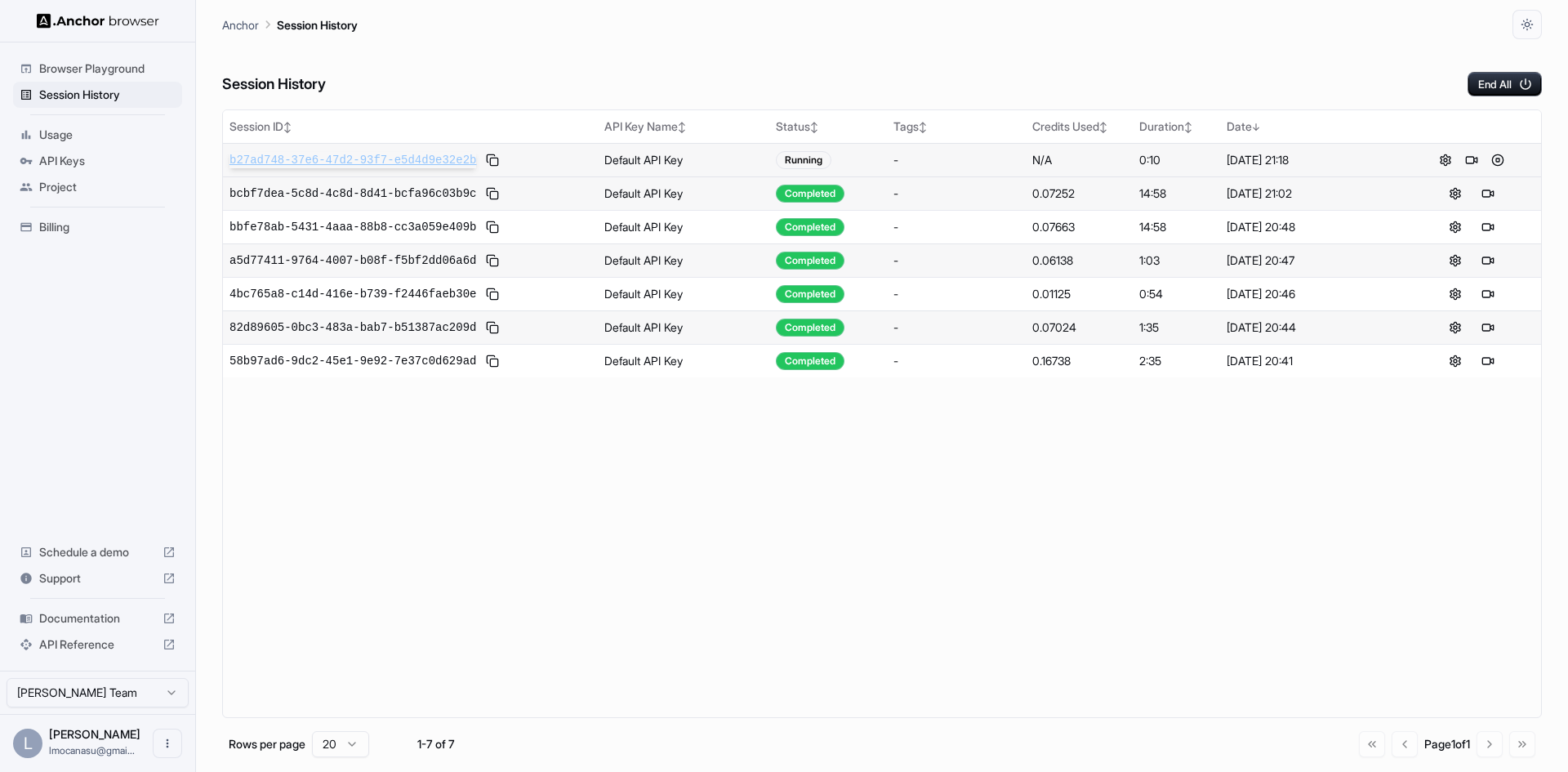
click at [421, 156] on span "b27ad748-37e6-47d2-93f7-e5d4d9e32e2b" at bounding box center [353, 160] width 247 height 17
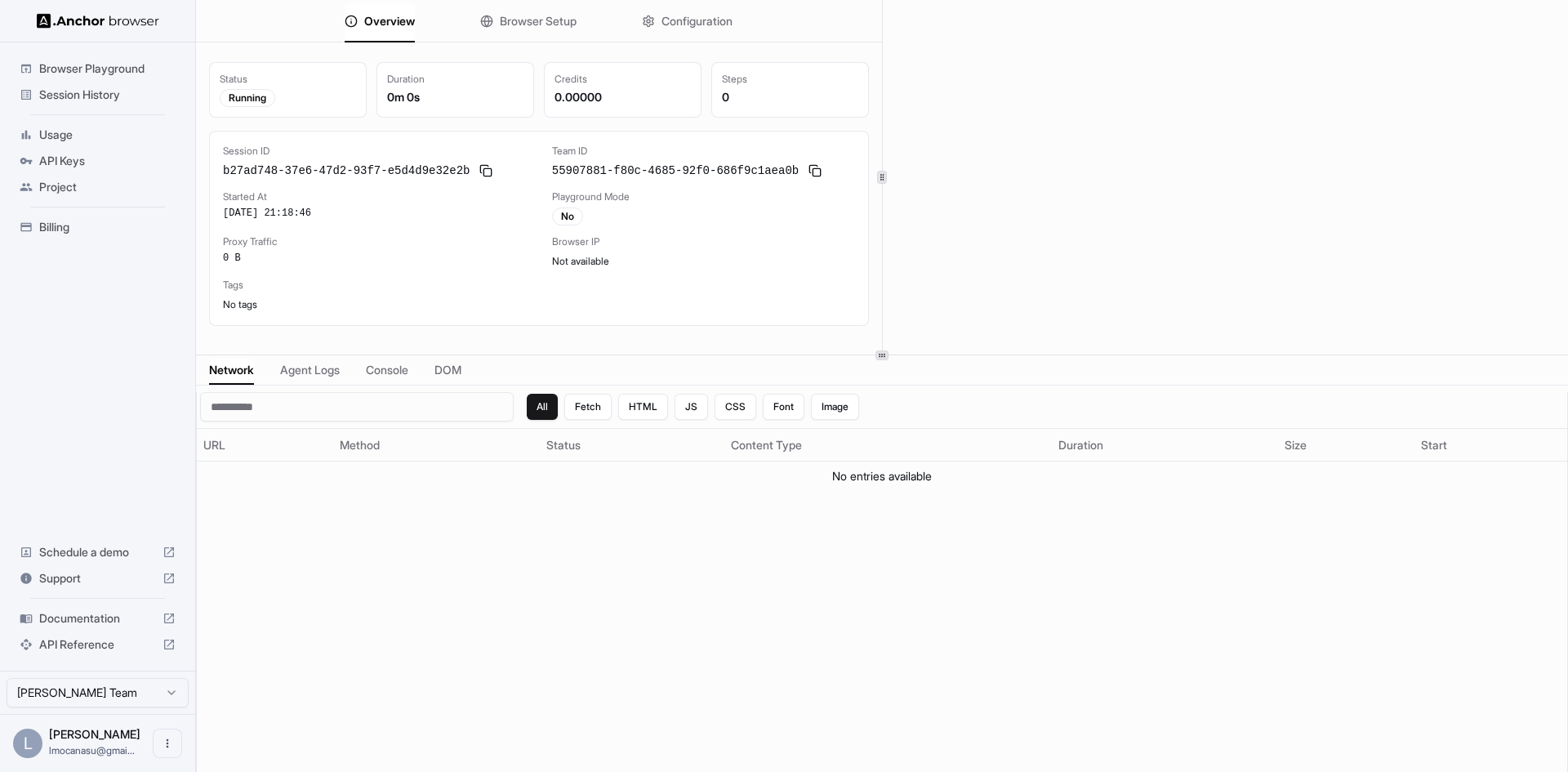
scroll to position [3, 0]
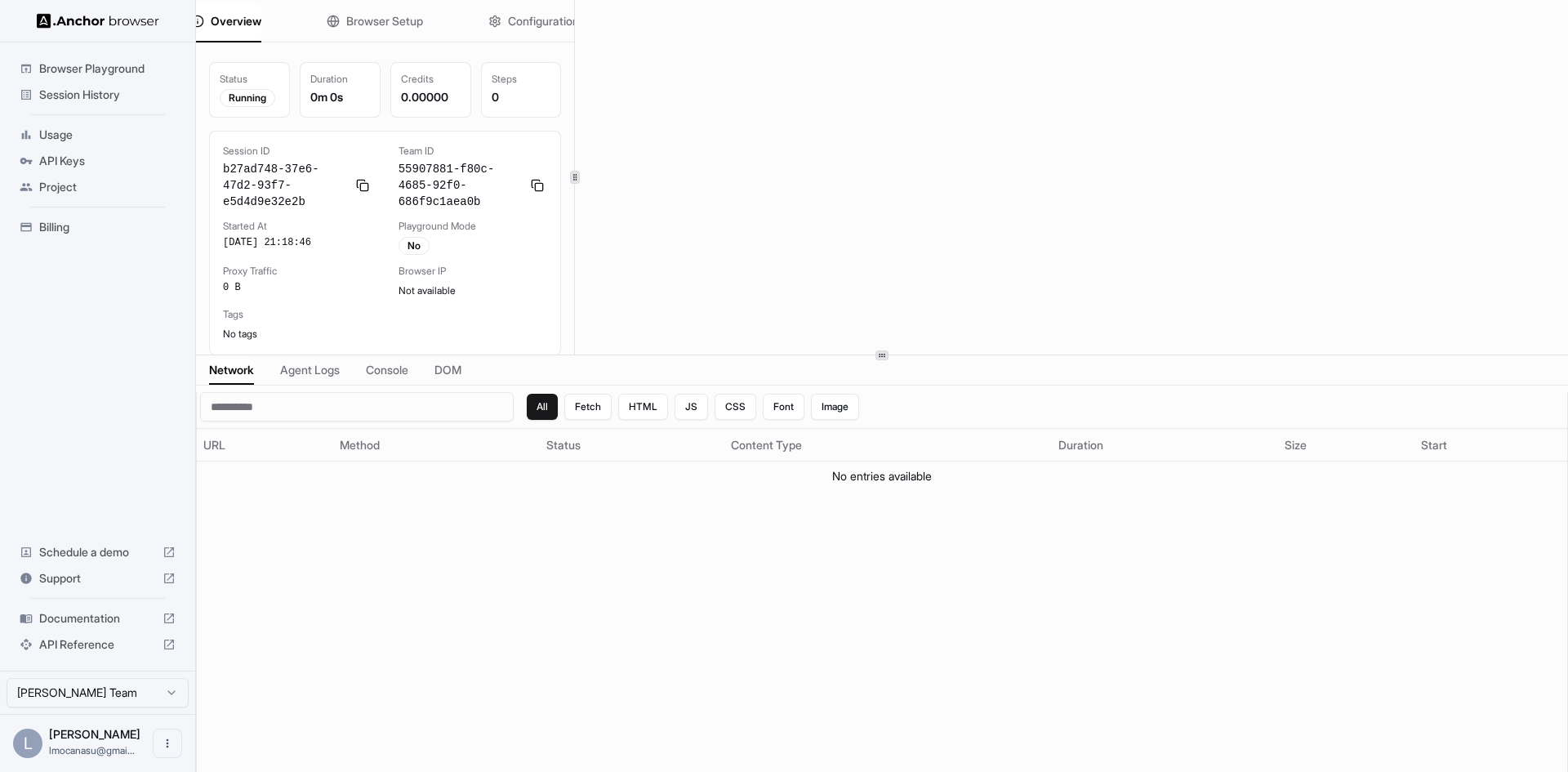
click at [577, 206] on div "Overview Browser Setup Configuration Status Running Duration 0m 0s Credits 0.00…" at bounding box center [881, 177] width 1372 height 355
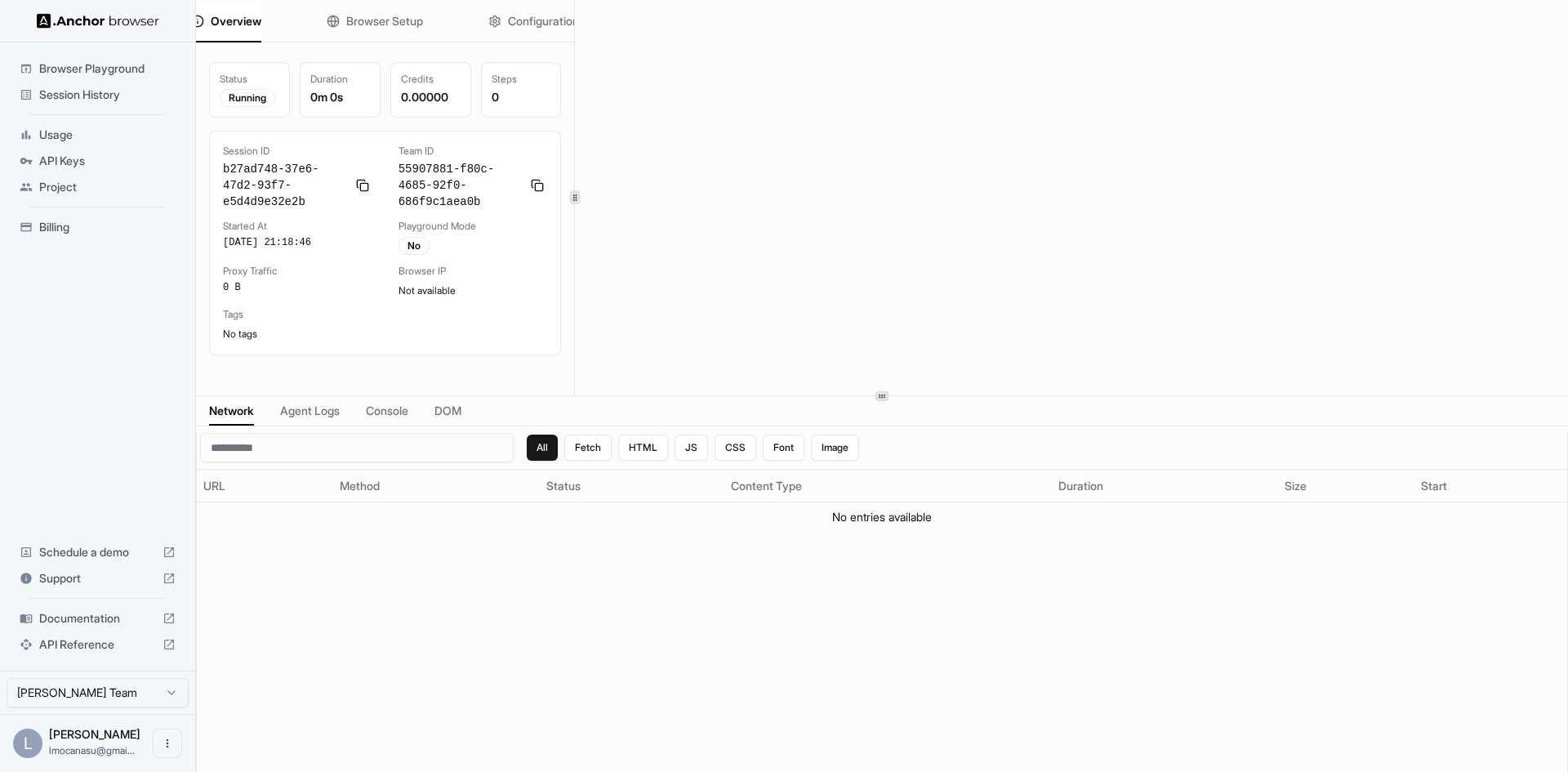
scroll to position [0, 0]
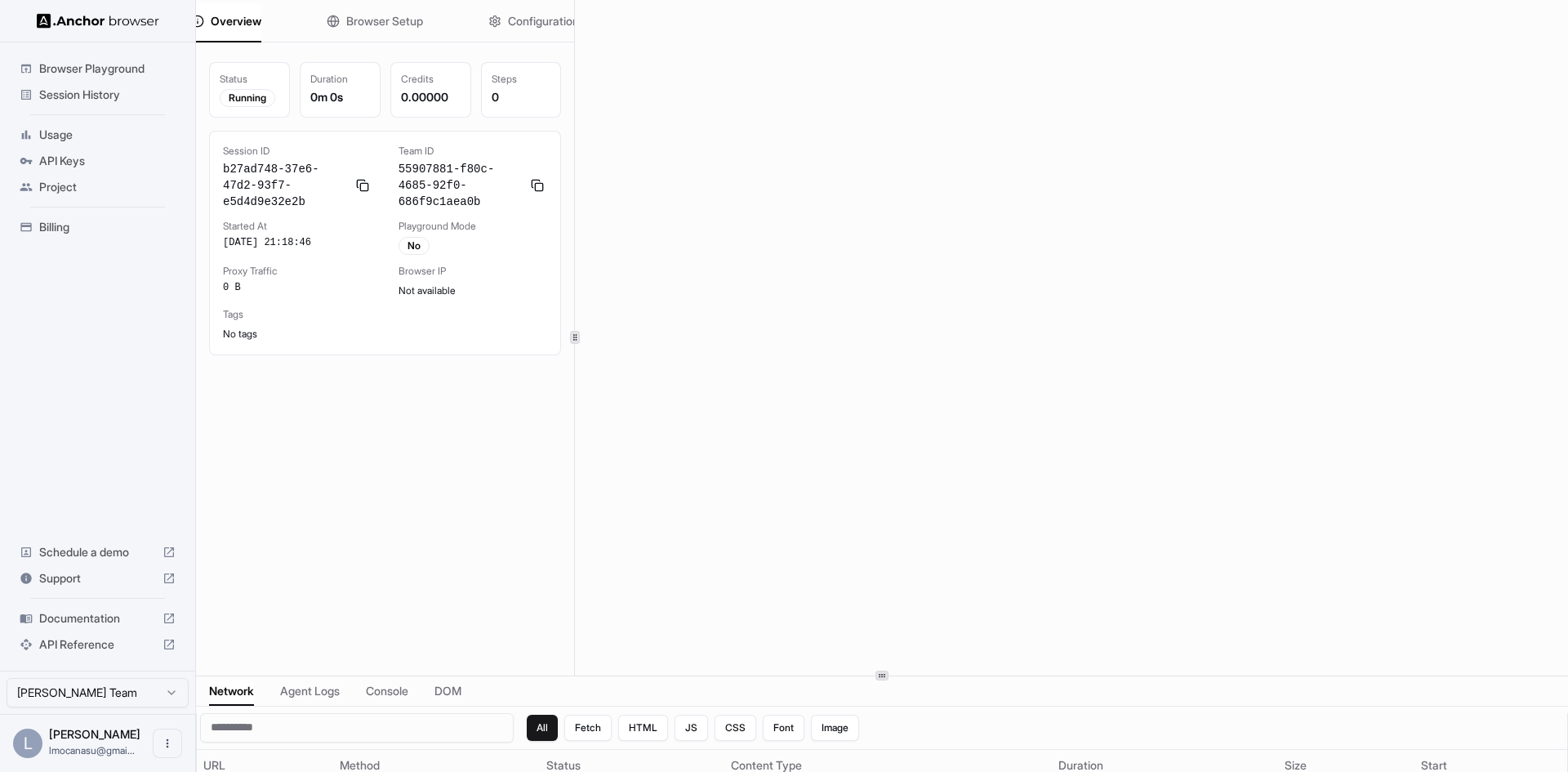
click at [968, 678] on div "Overview Browser Setup Configuration Status Running Duration 0m 0s Credits 0.00…" at bounding box center [881, 386] width 1372 height 772
click at [61, 165] on span "API Keys" at bounding box center [107, 161] width 136 height 17
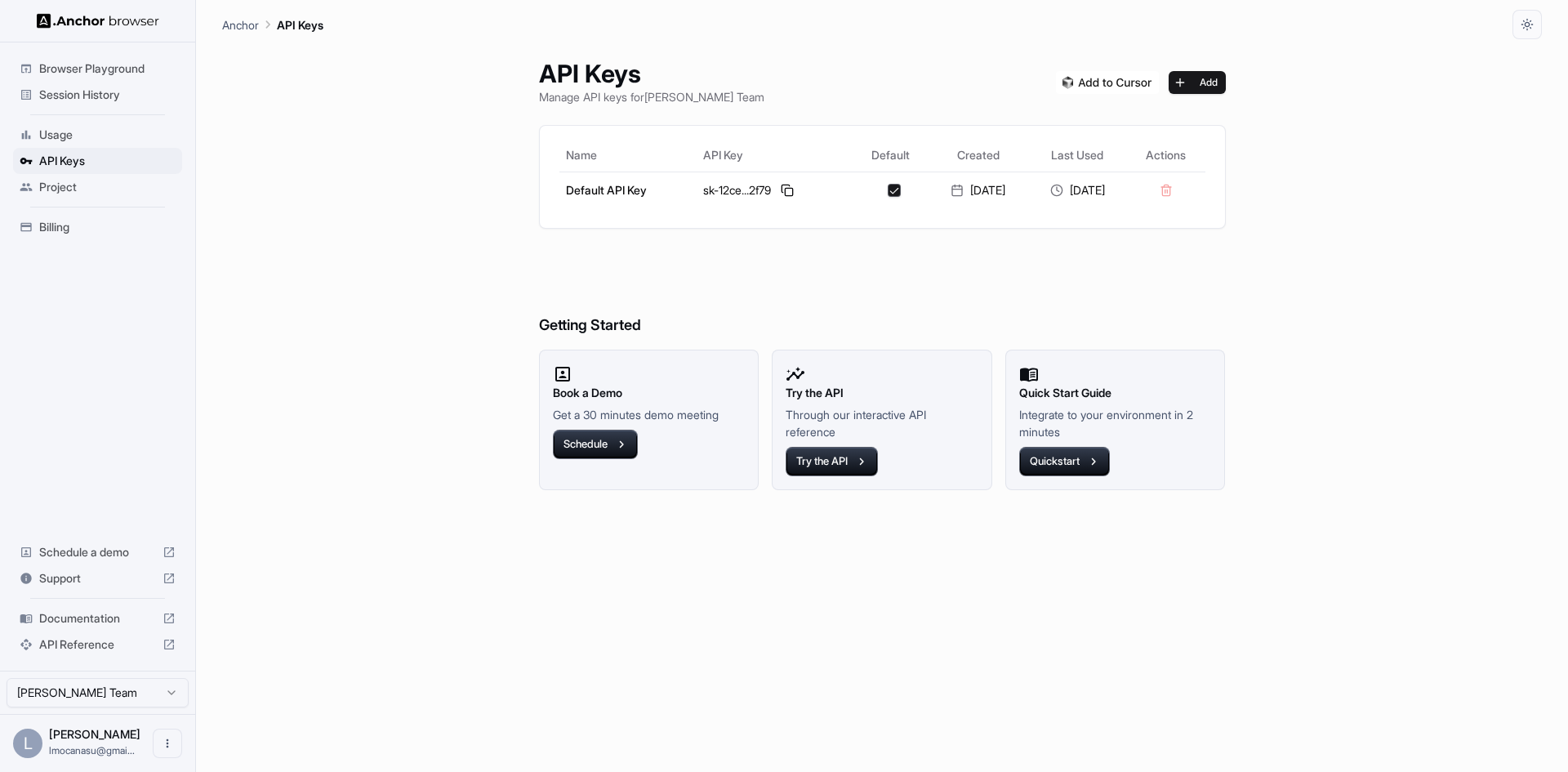
click at [105, 88] on span "Session History" at bounding box center [107, 94] width 136 height 17
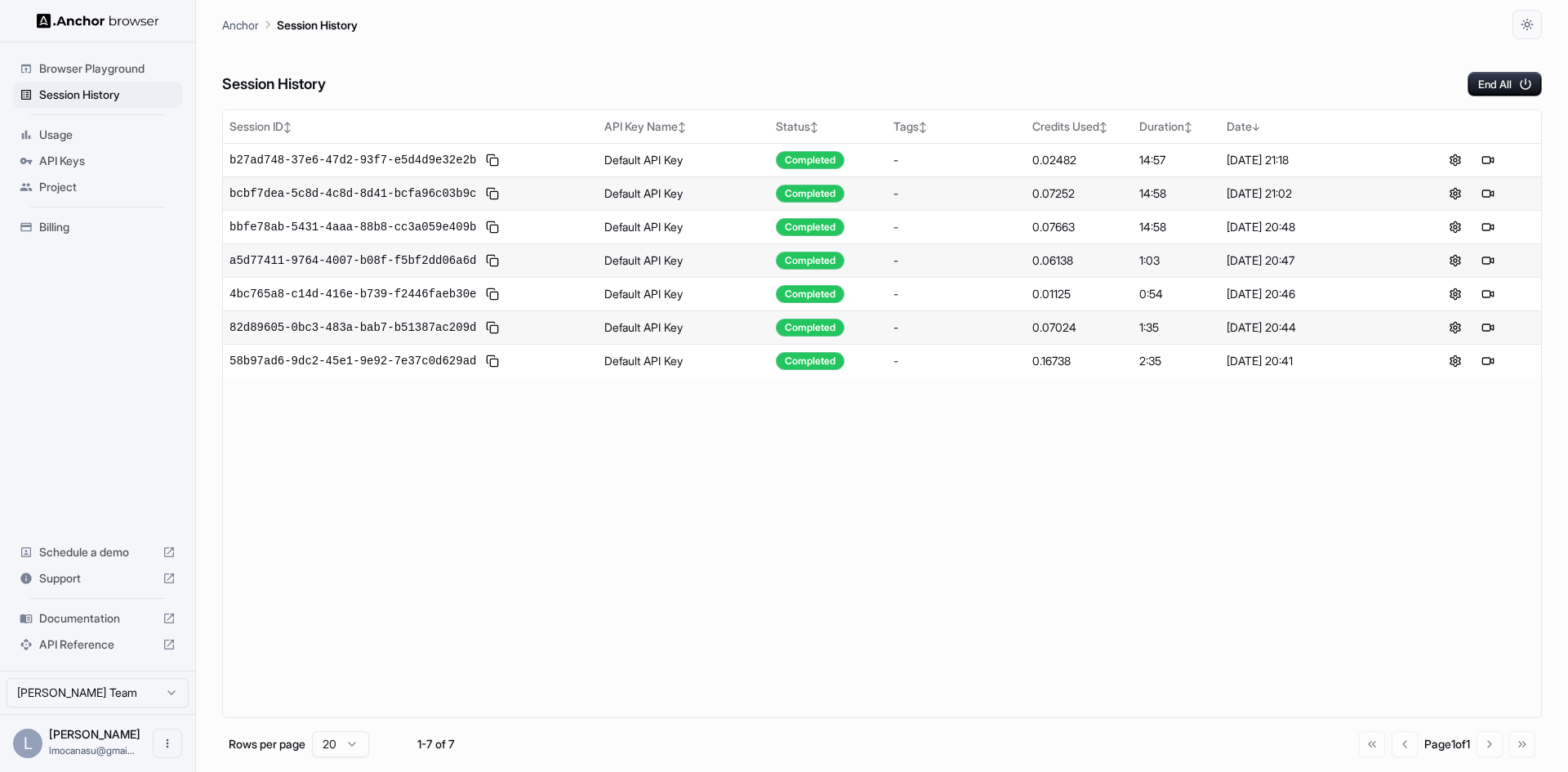
click at [82, 20] on img at bounding box center [98, 21] width 122 height 16
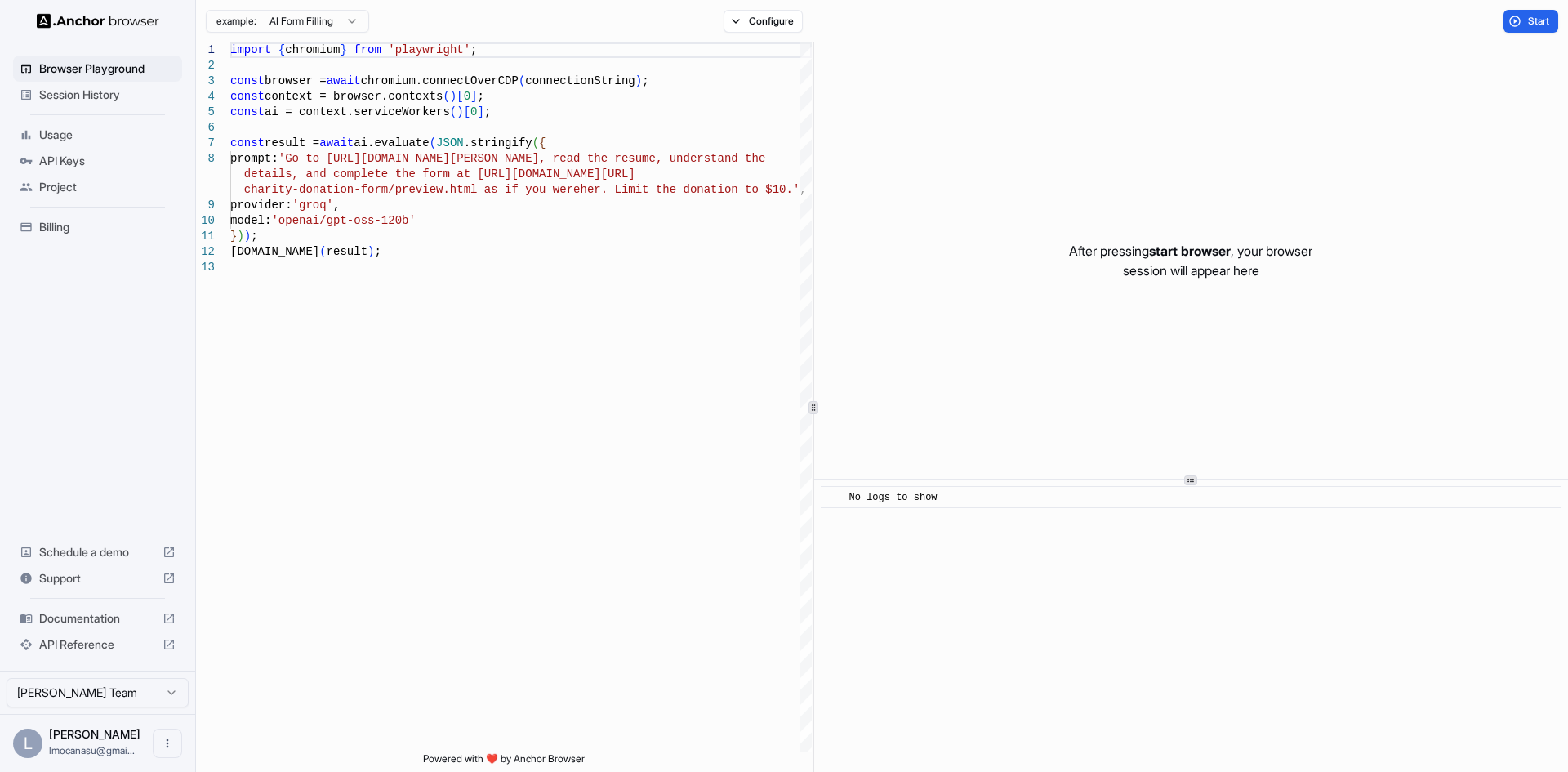
click at [86, 618] on span "Documentation" at bounding box center [97, 618] width 117 height 17
